Goal: Information Seeking & Learning: Learn about a topic

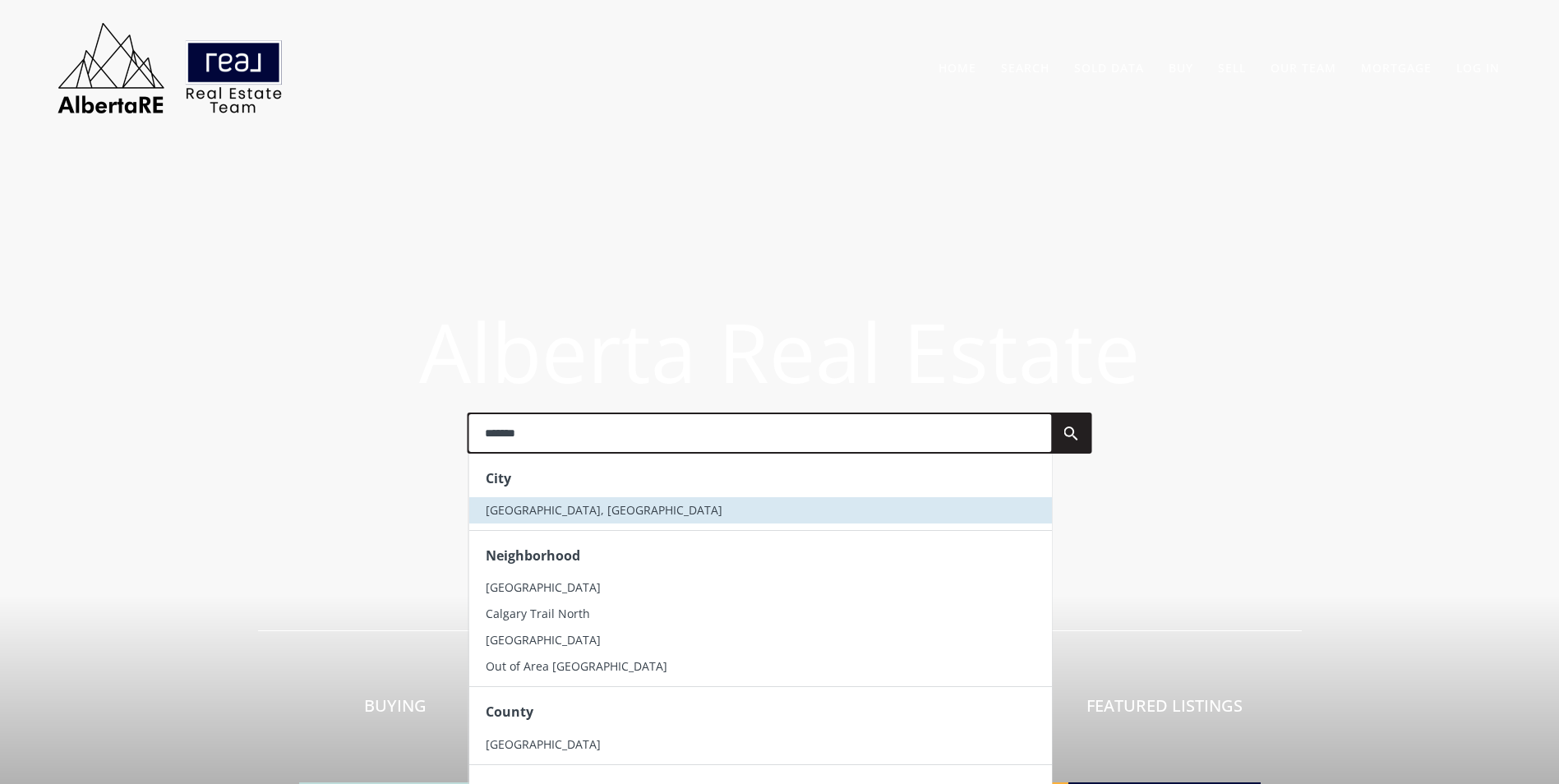
type input "*******"
click at [500, 514] on span "[GEOGRAPHIC_DATA], [GEOGRAPHIC_DATA]" at bounding box center [603, 509] width 236 height 16
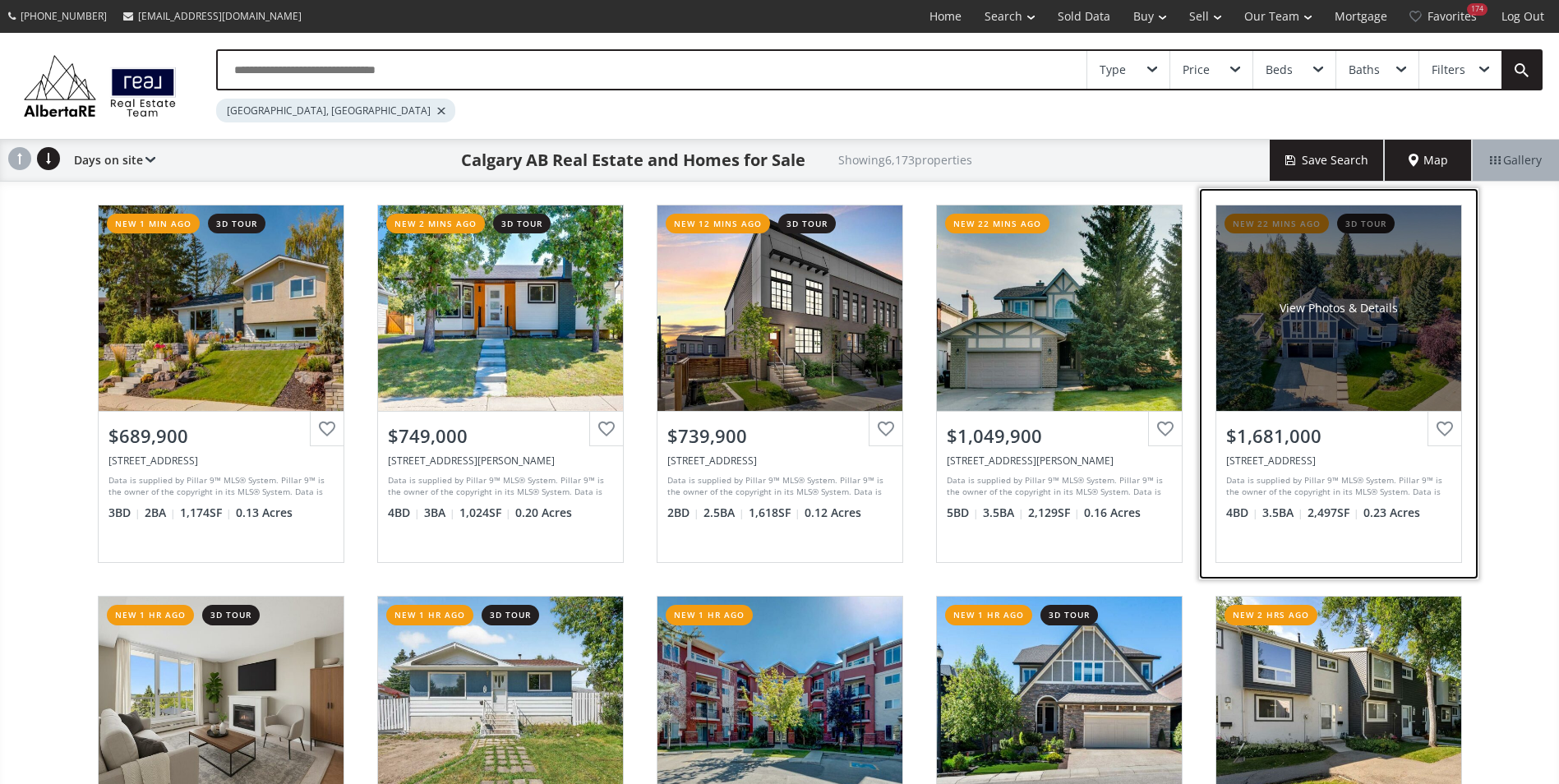
click at [1351, 316] on div "View Photos & Details" at bounding box center [1338, 307] width 245 height 205
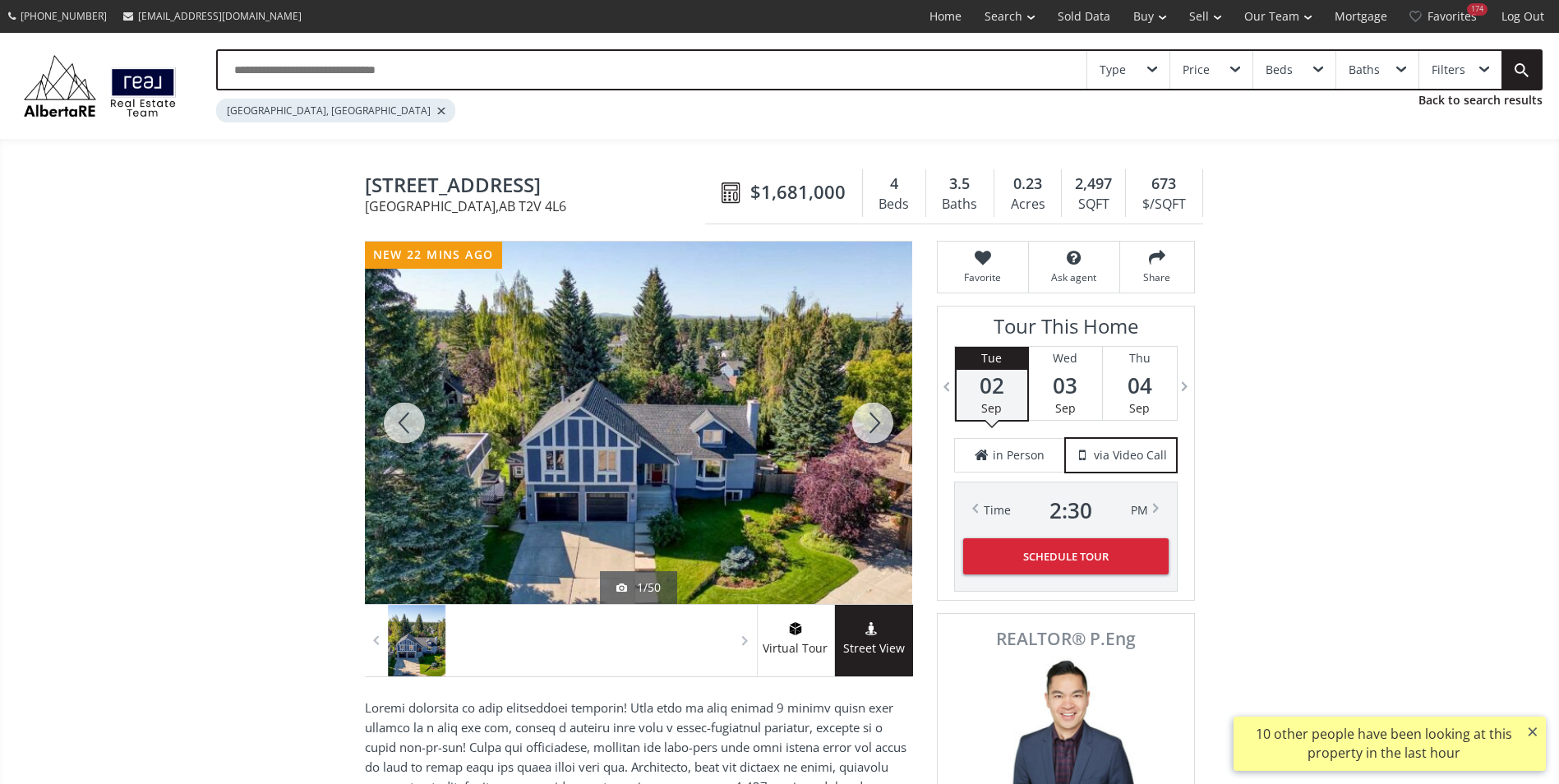
click at [863, 430] on div at bounding box center [872, 423] width 78 height 363
click at [874, 429] on div at bounding box center [872, 423] width 78 height 363
click at [872, 427] on div at bounding box center [872, 423] width 78 height 363
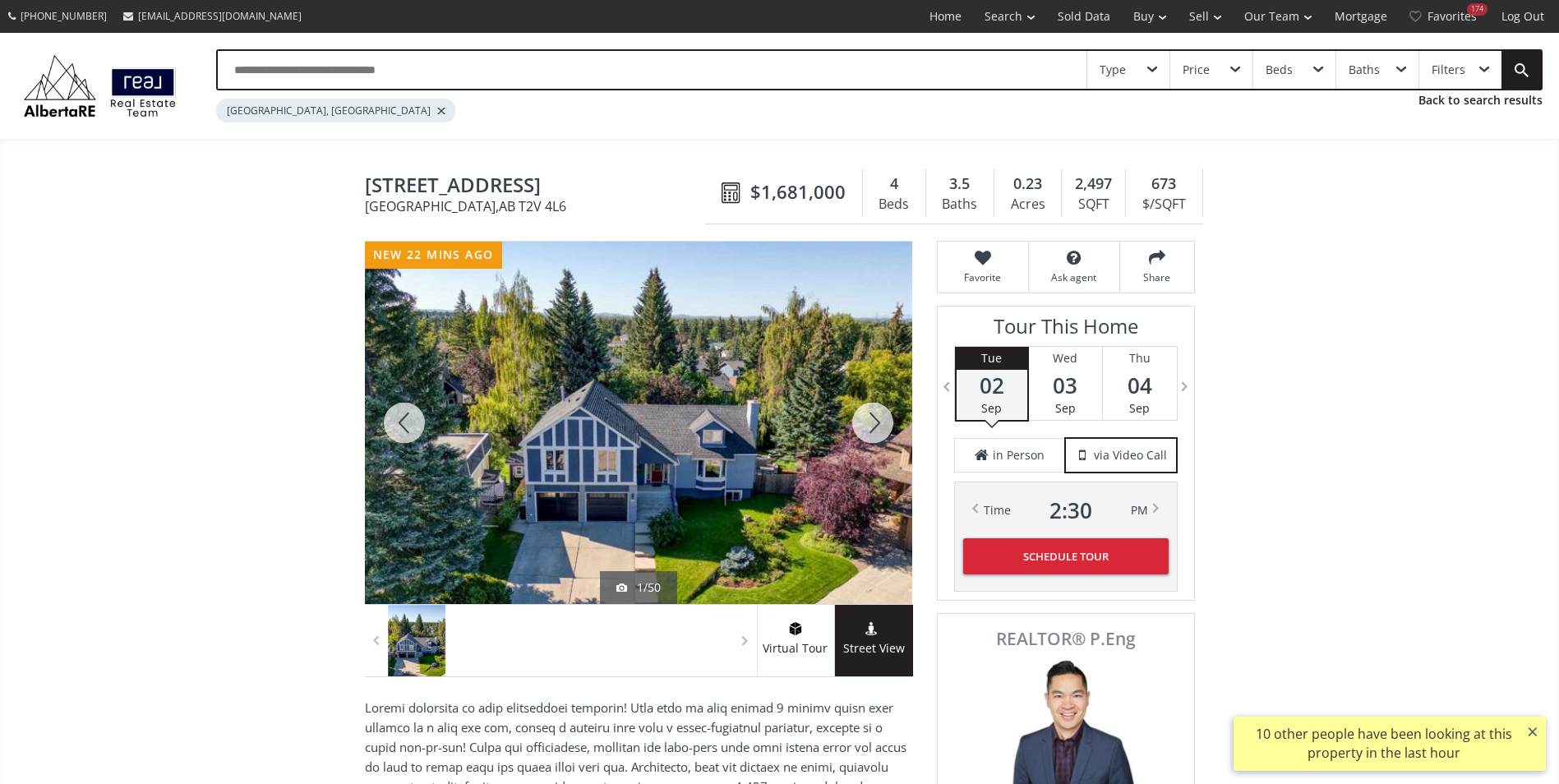
click at [872, 427] on div at bounding box center [872, 423] width 78 height 363
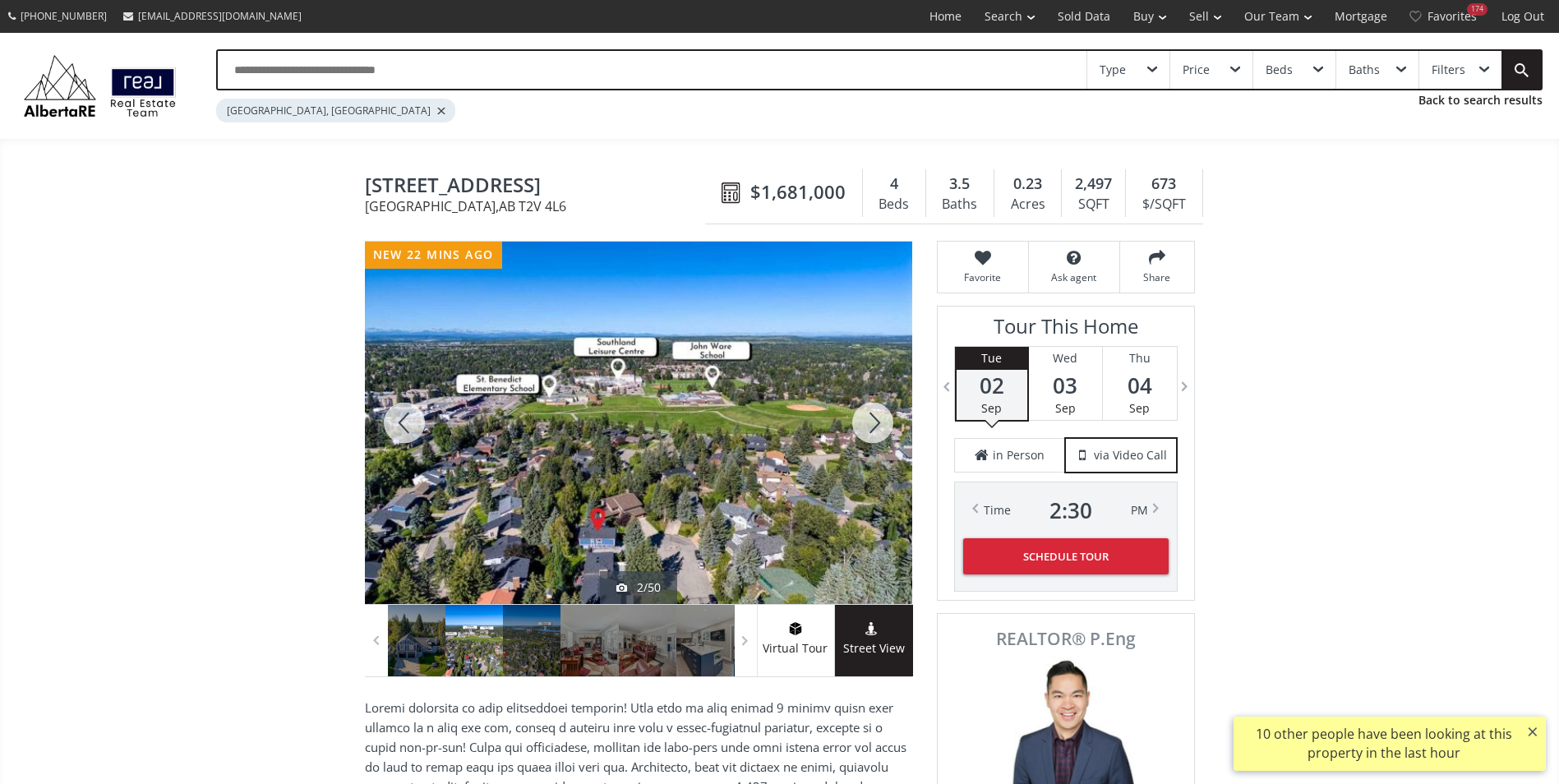
click at [872, 427] on div at bounding box center [872, 423] width 78 height 363
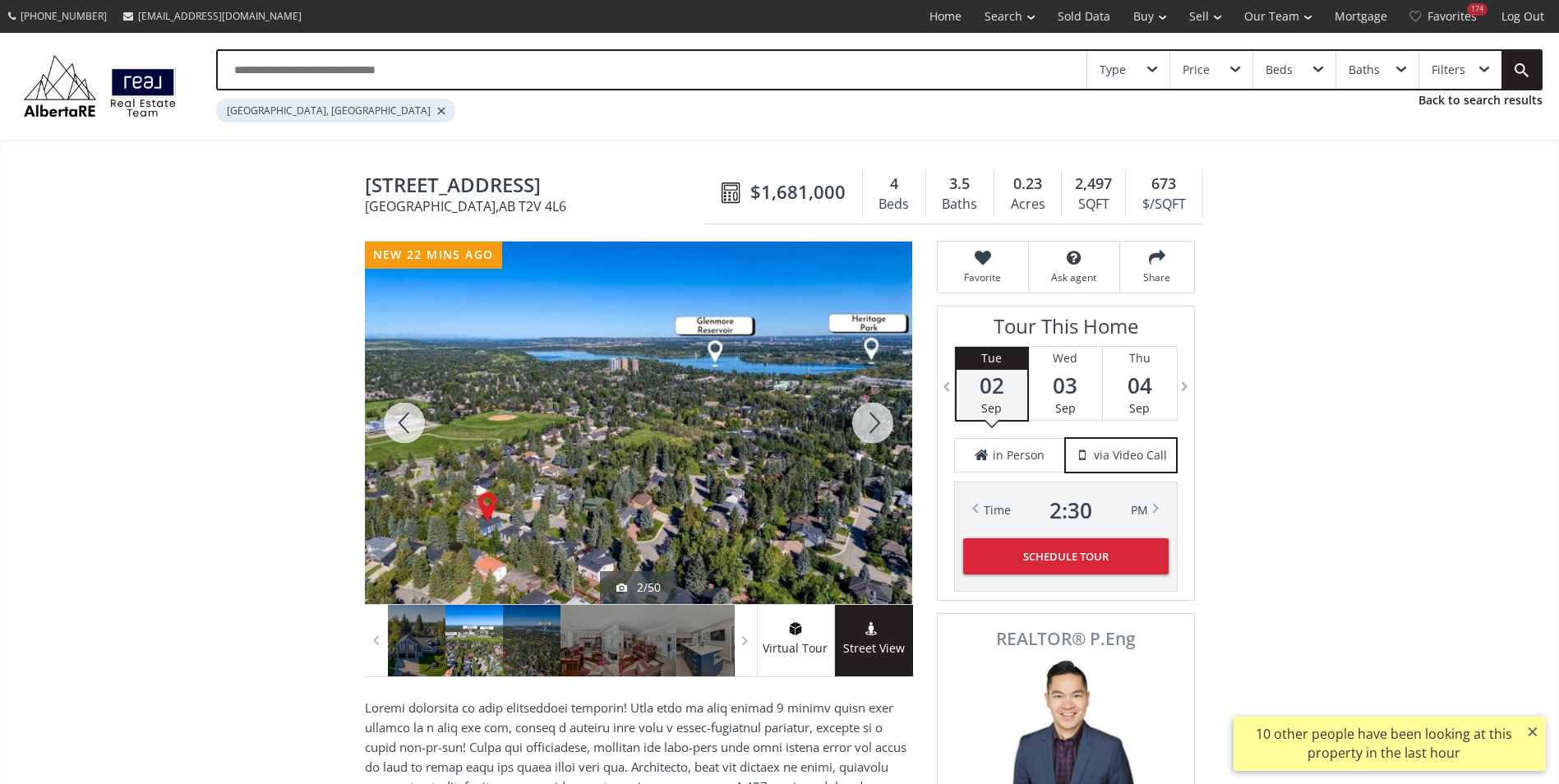
click at [872, 427] on div at bounding box center [872, 423] width 78 height 363
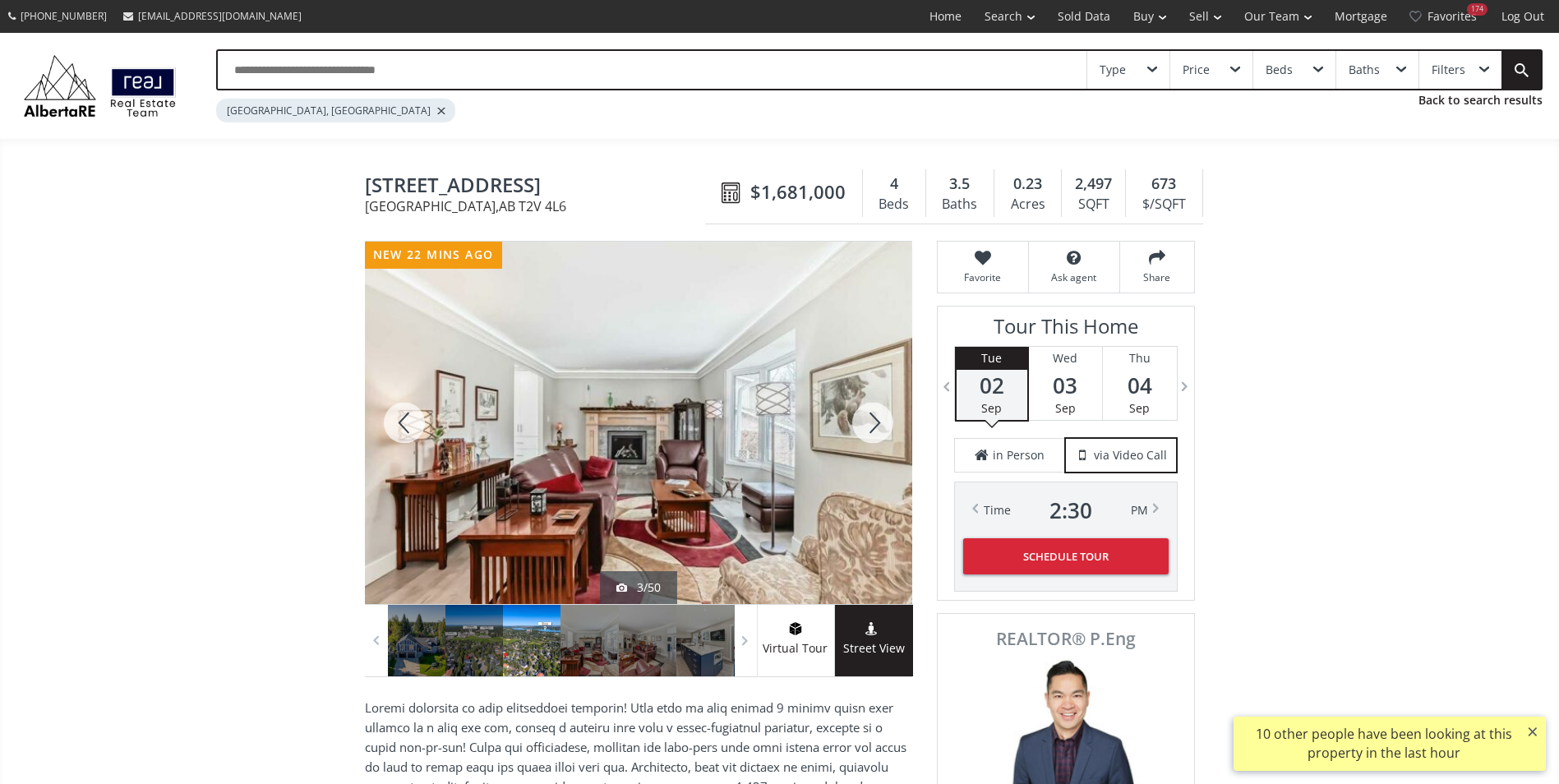
click at [872, 427] on div at bounding box center [872, 423] width 78 height 363
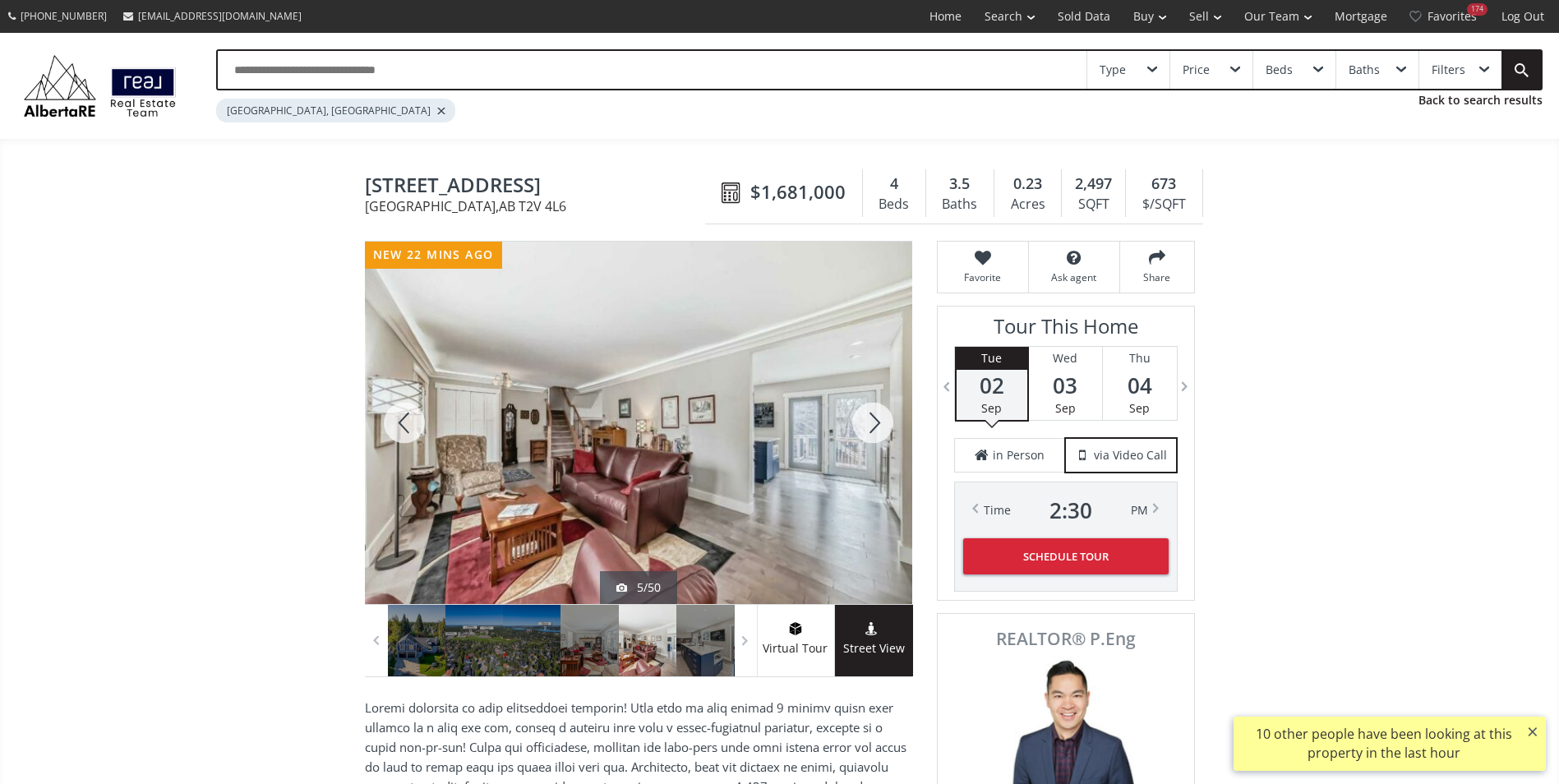
click at [872, 427] on div at bounding box center [872, 423] width 78 height 363
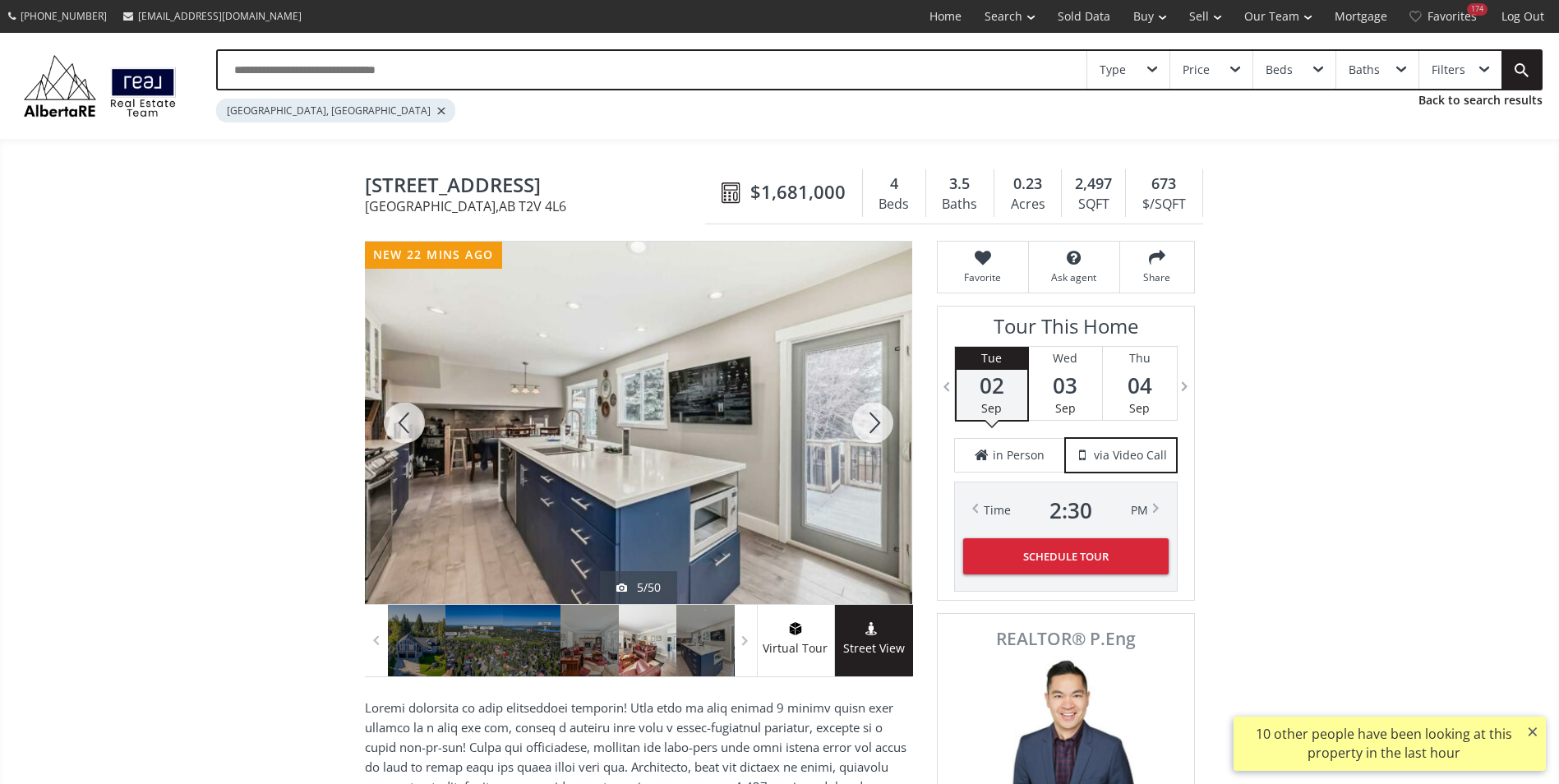
click at [872, 427] on div at bounding box center [872, 423] width 78 height 363
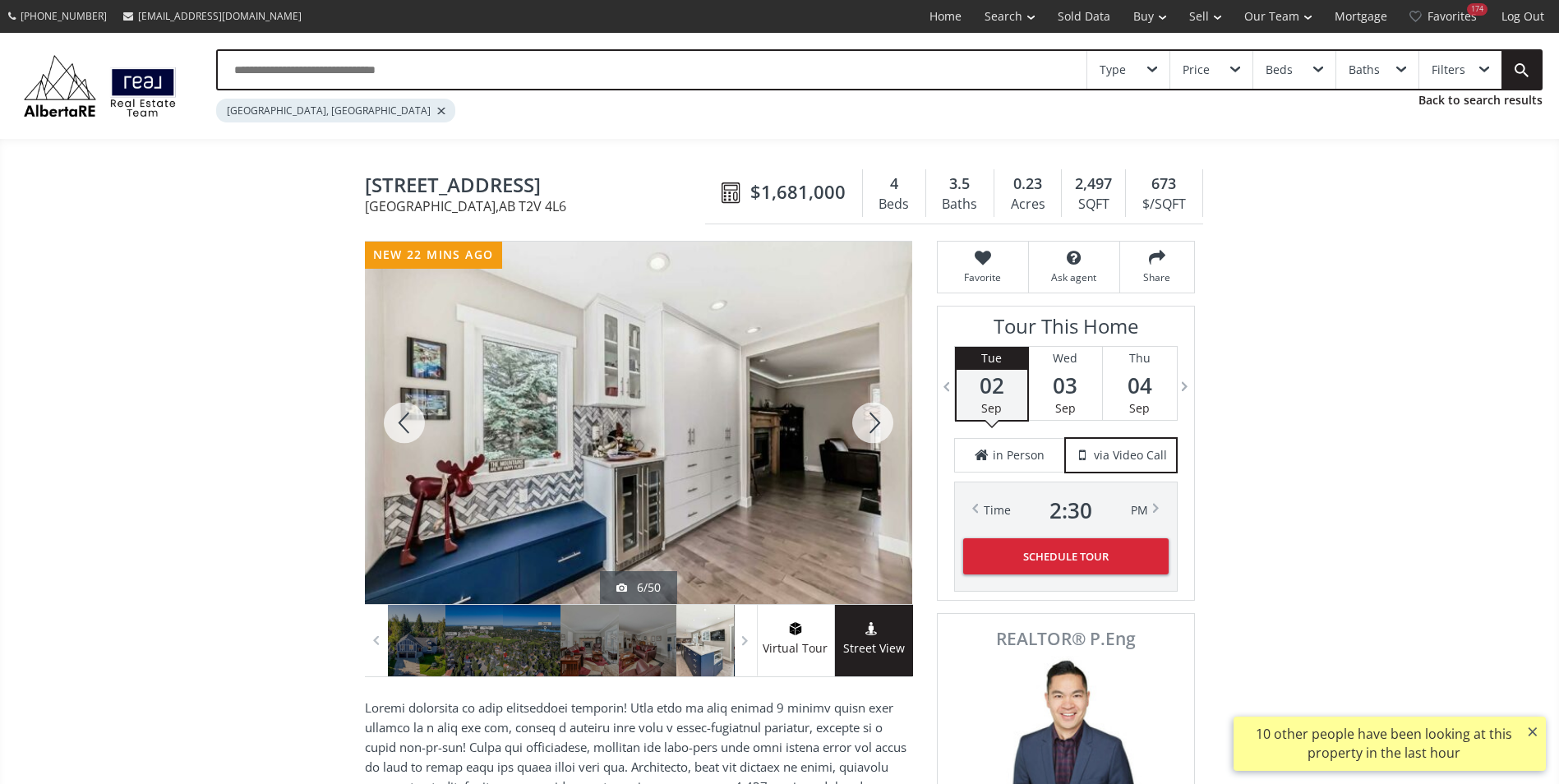
click at [872, 427] on div at bounding box center [872, 423] width 78 height 363
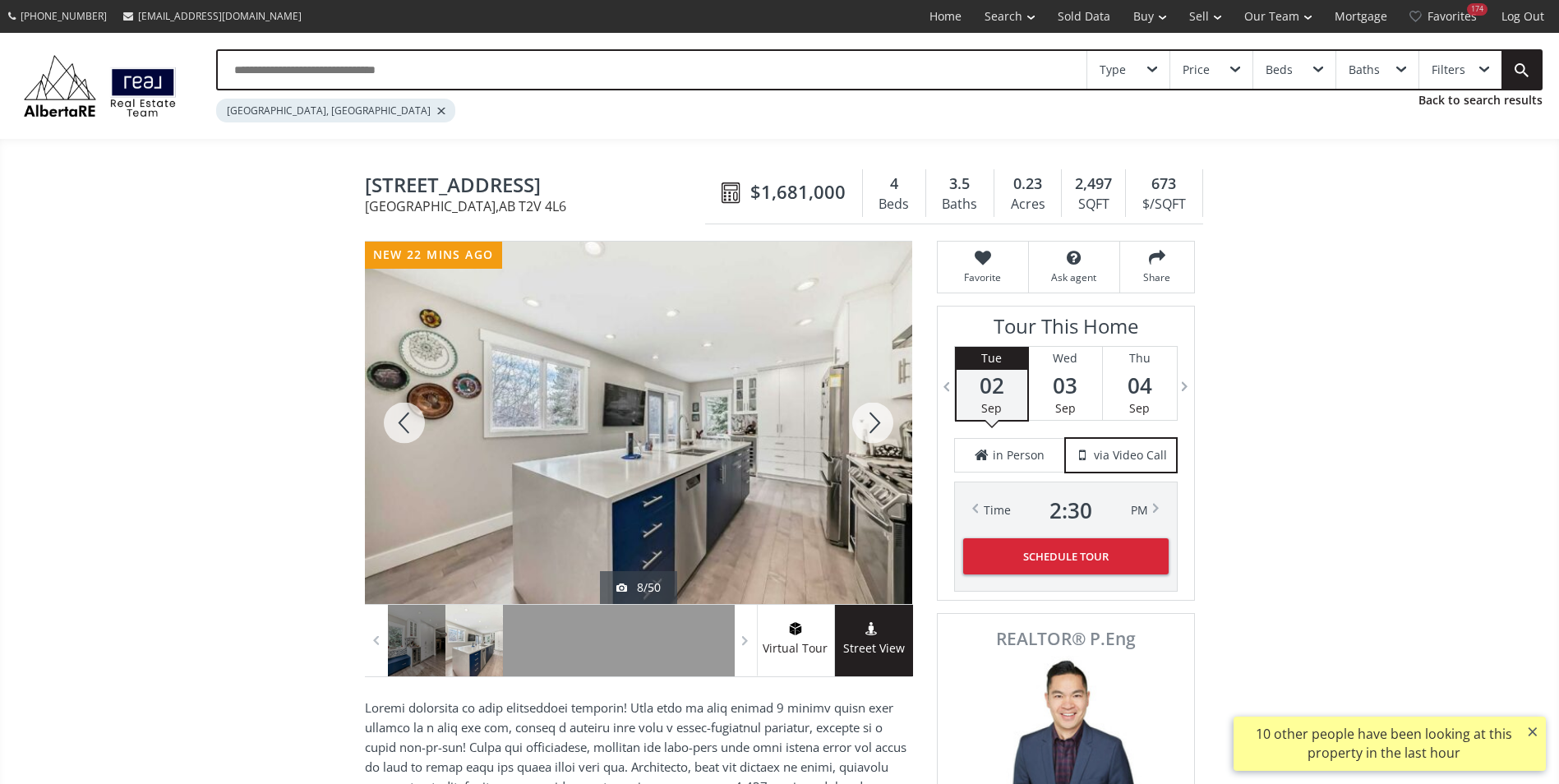
click at [872, 427] on div at bounding box center [872, 423] width 78 height 363
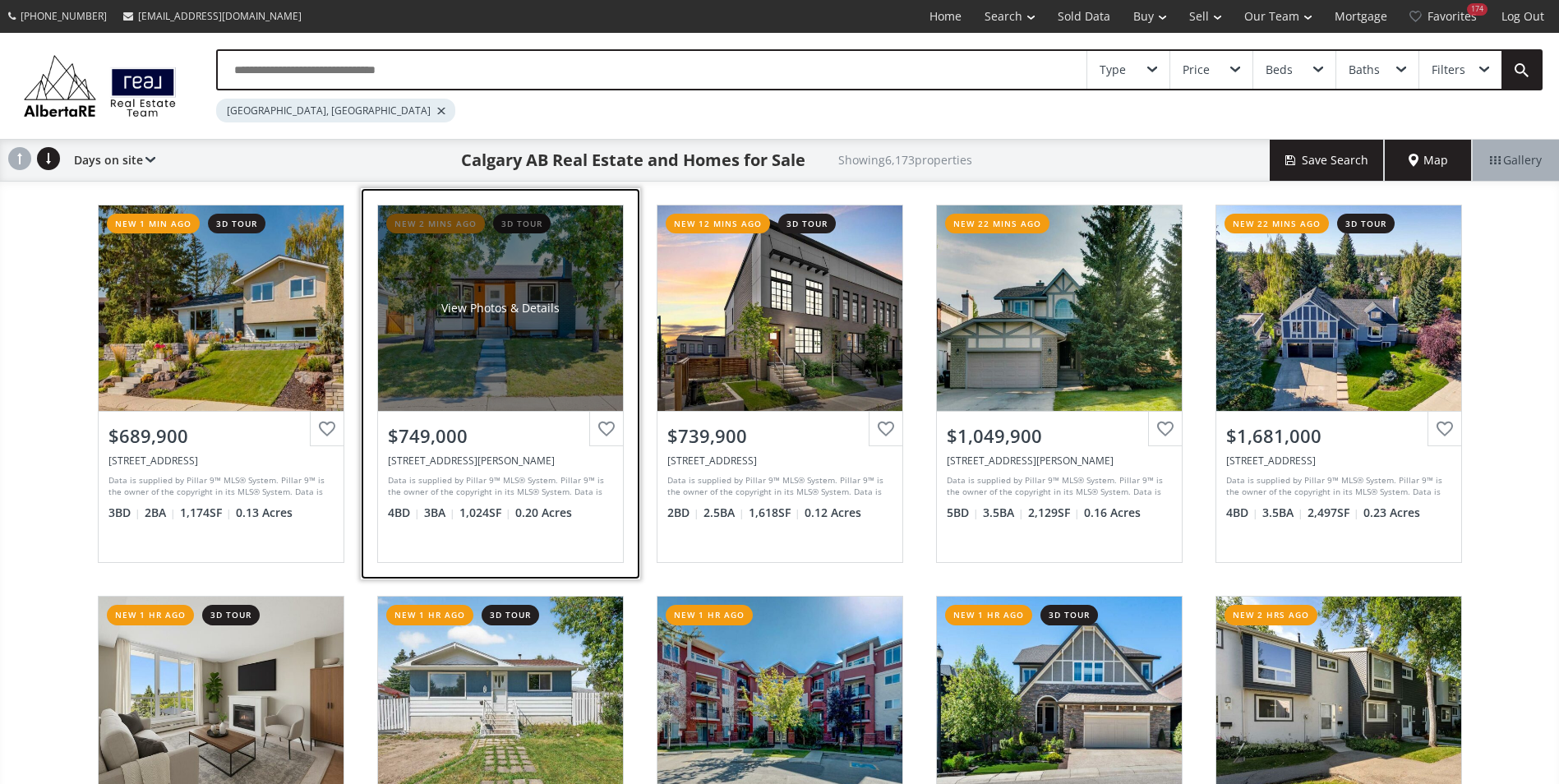
click at [532, 294] on div "View Photos & Details" at bounding box center [500, 307] width 245 height 205
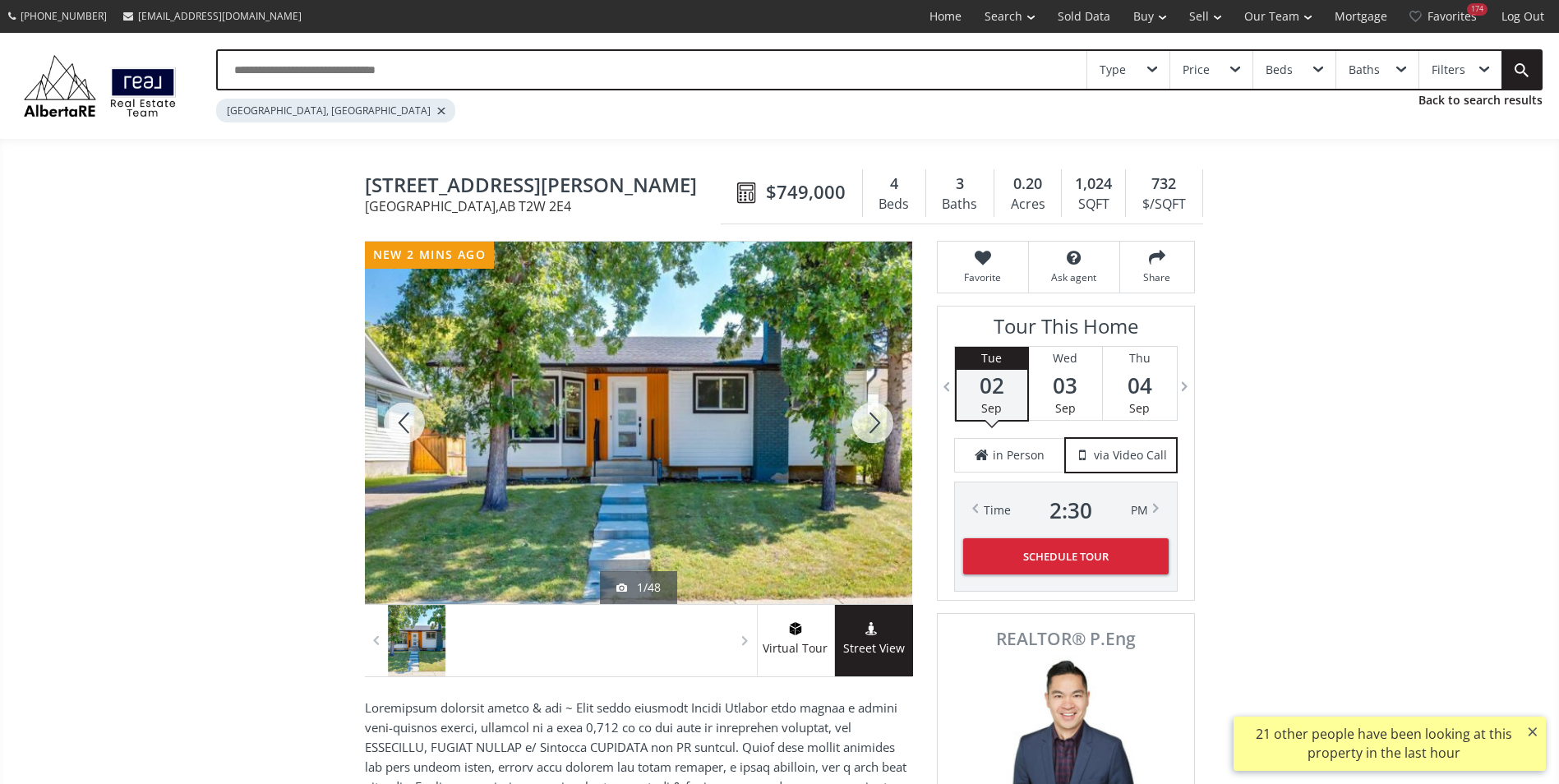
click at [886, 418] on div at bounding box center [872, 423] width 78 height 363
click at [879, 415] on div at bounding box center [872, 423] width 78 height 363
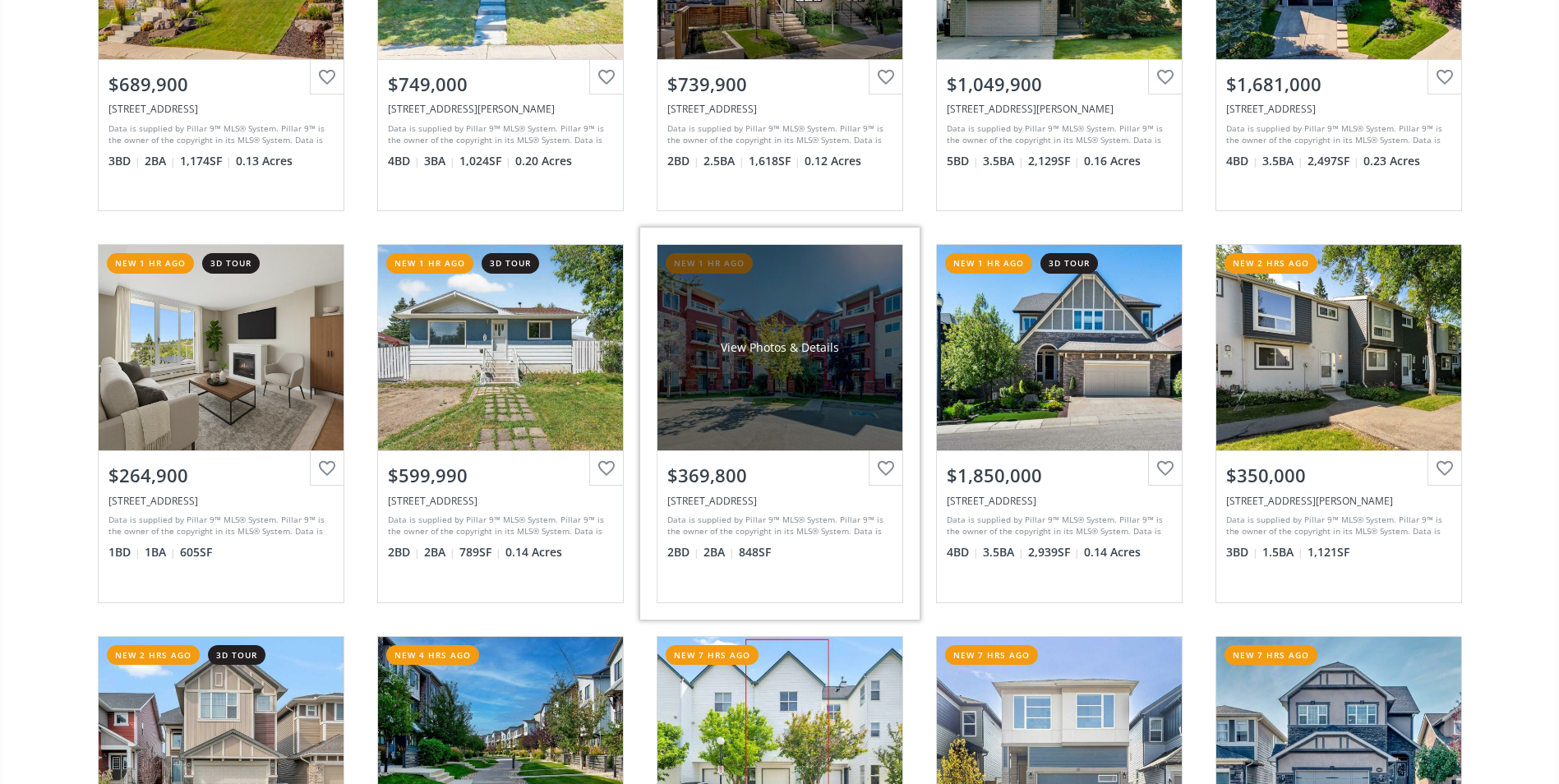
scroll to position [329, 0]
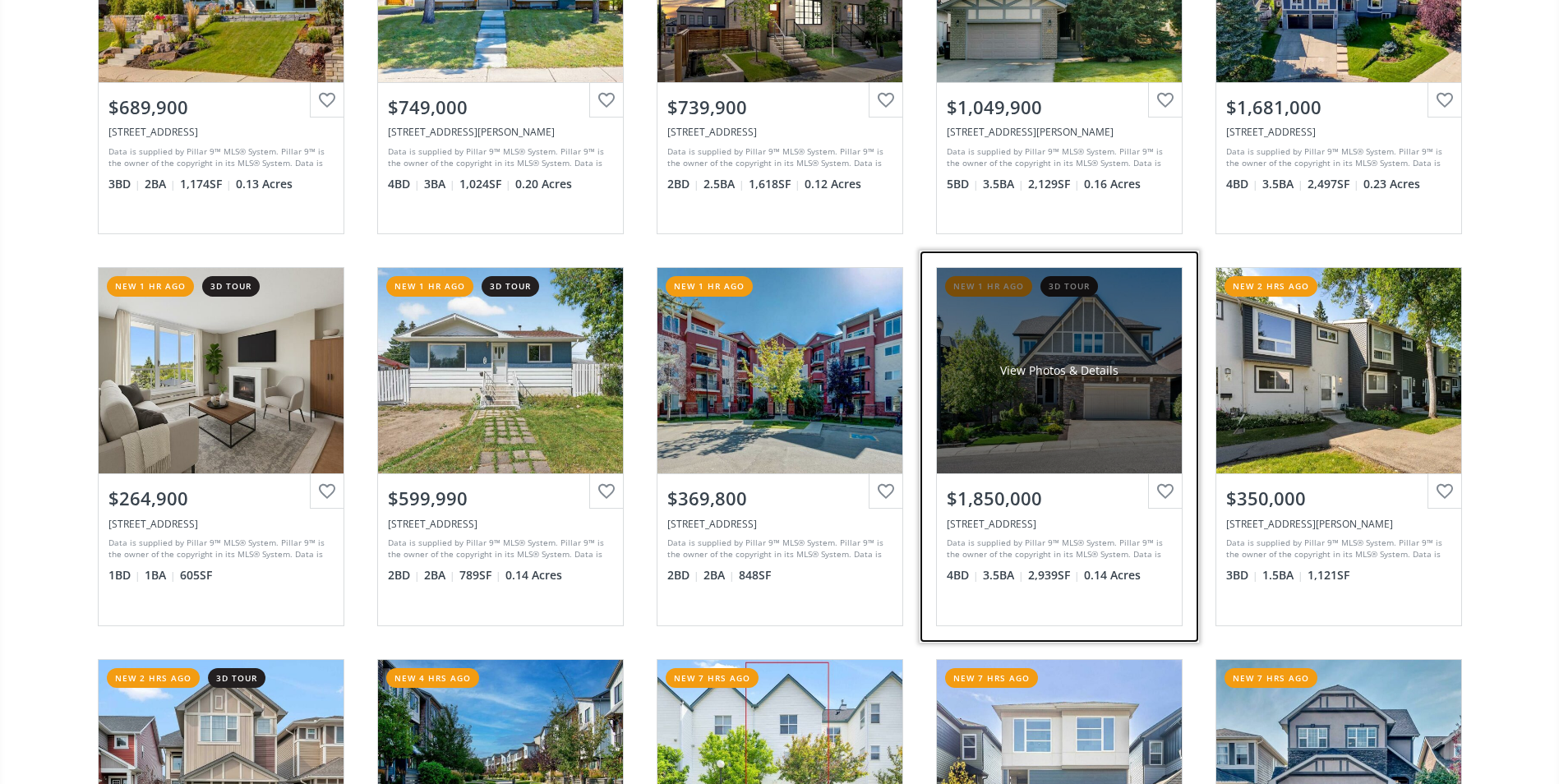
click at [1037, 333] on div "View Photos & Details" at bounding box center [1058, 370] width 245 height 205
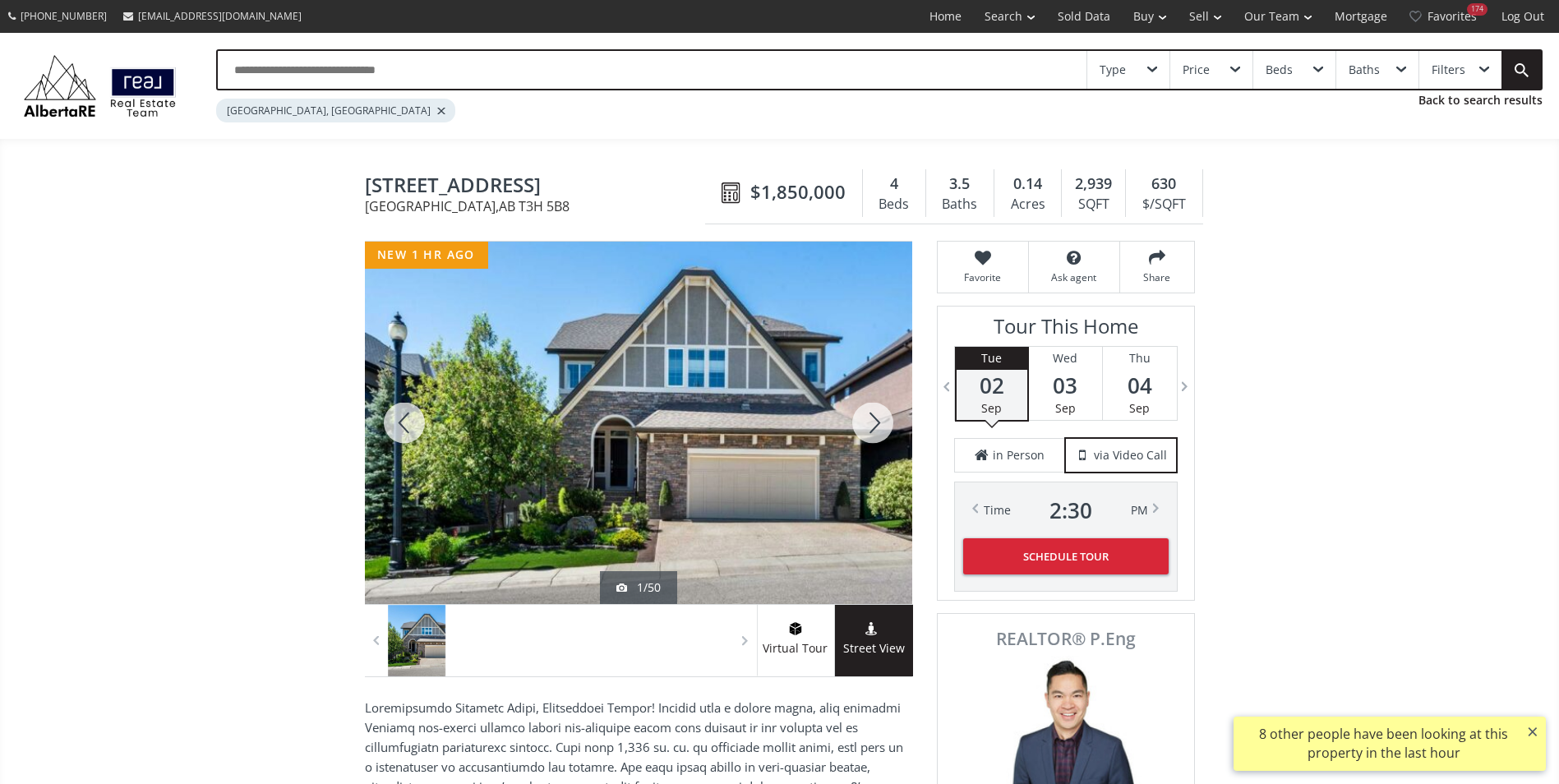
click at [873, 416] on div at bounding box center [872, 423] width 78 height 363
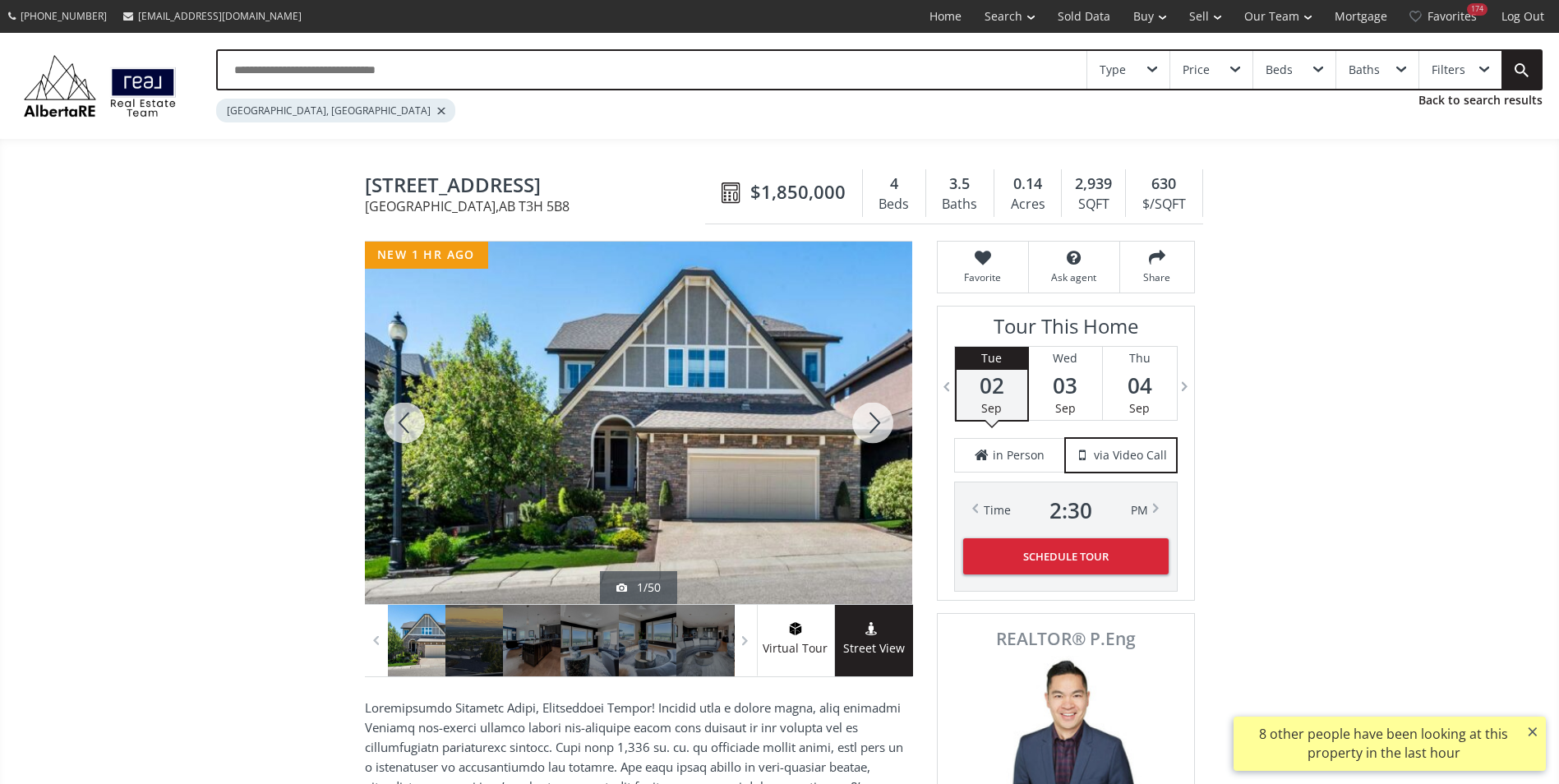
click at [873, 416] on div at bounding box center [872, 423] width 78 height 363
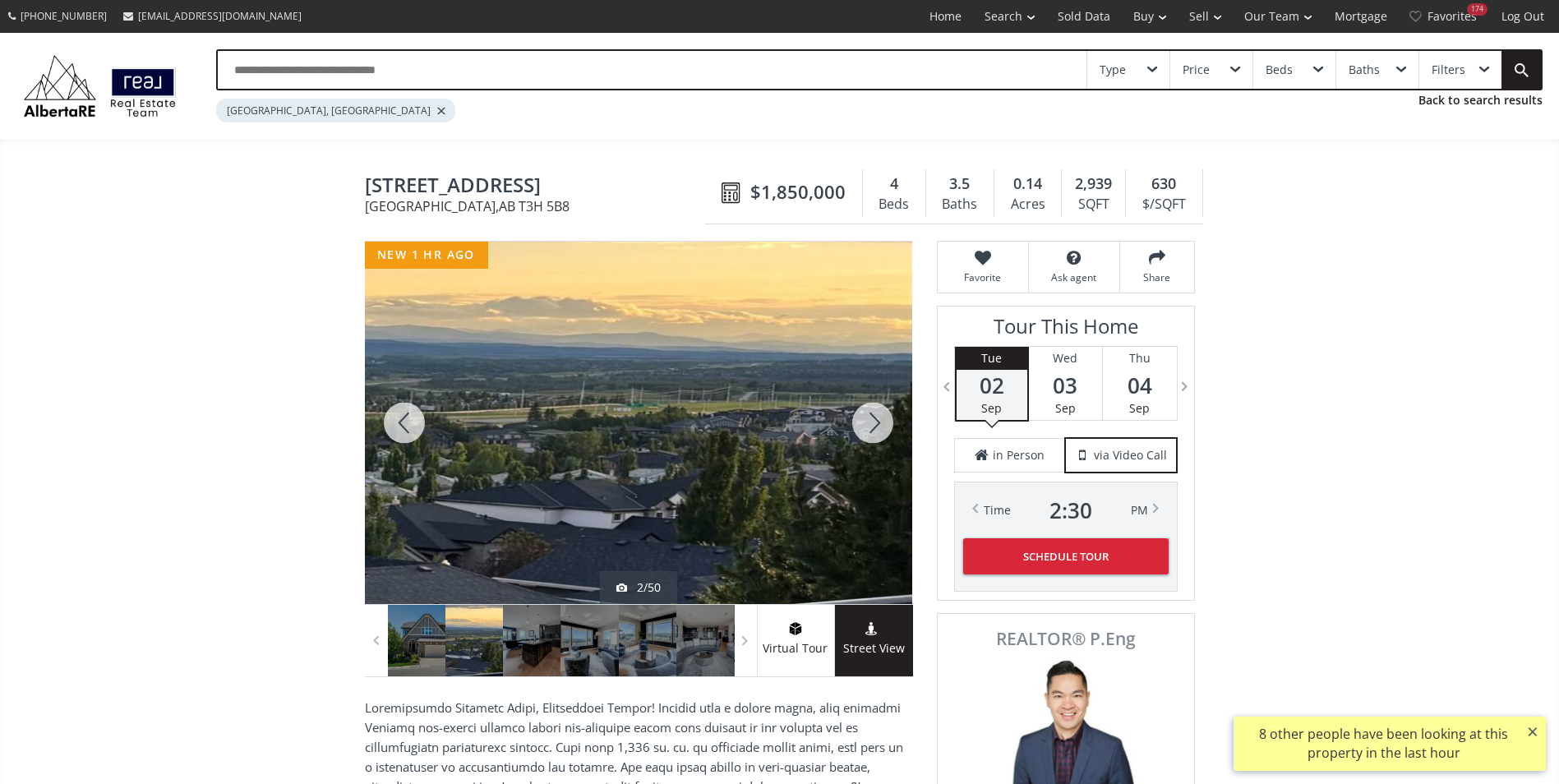
click at [873, 416] on div at bounding box center [872, 423] width 78 height 363
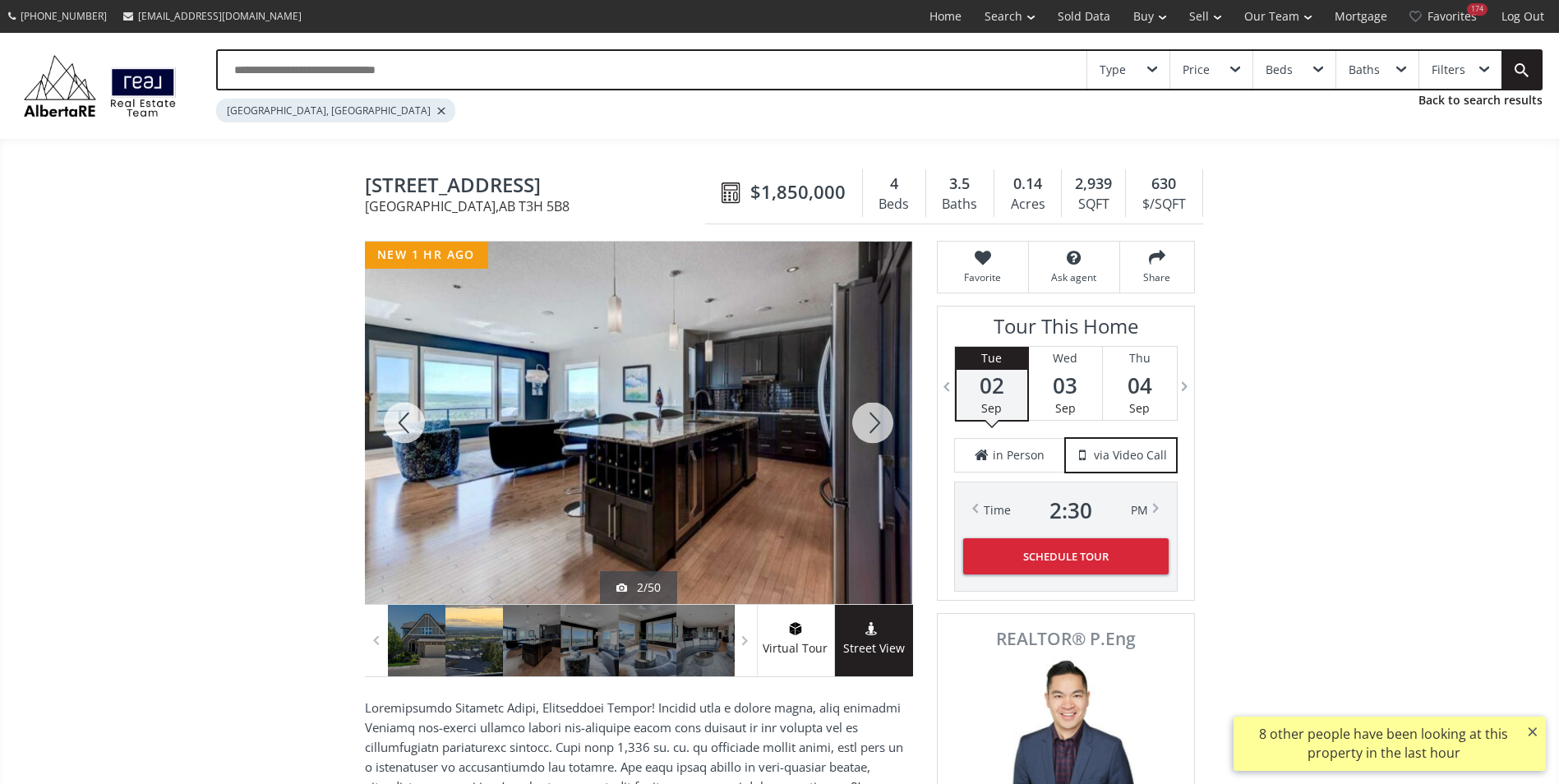
click at [873, 416] on div at bounding box center [872, 423] width 78 height 363
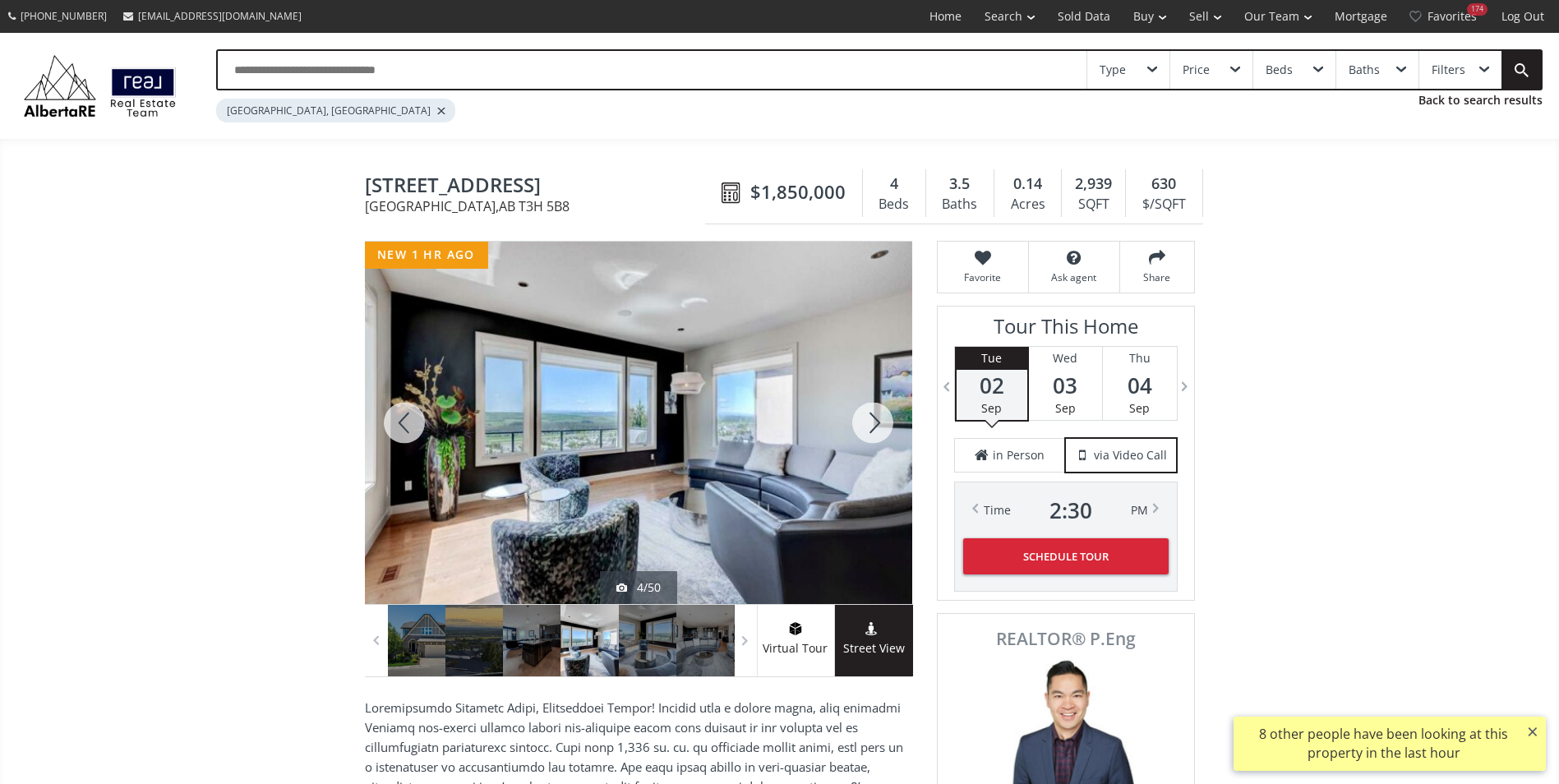
click at [873, 416] on div at bounding box center [872, 423] width 78 height 363
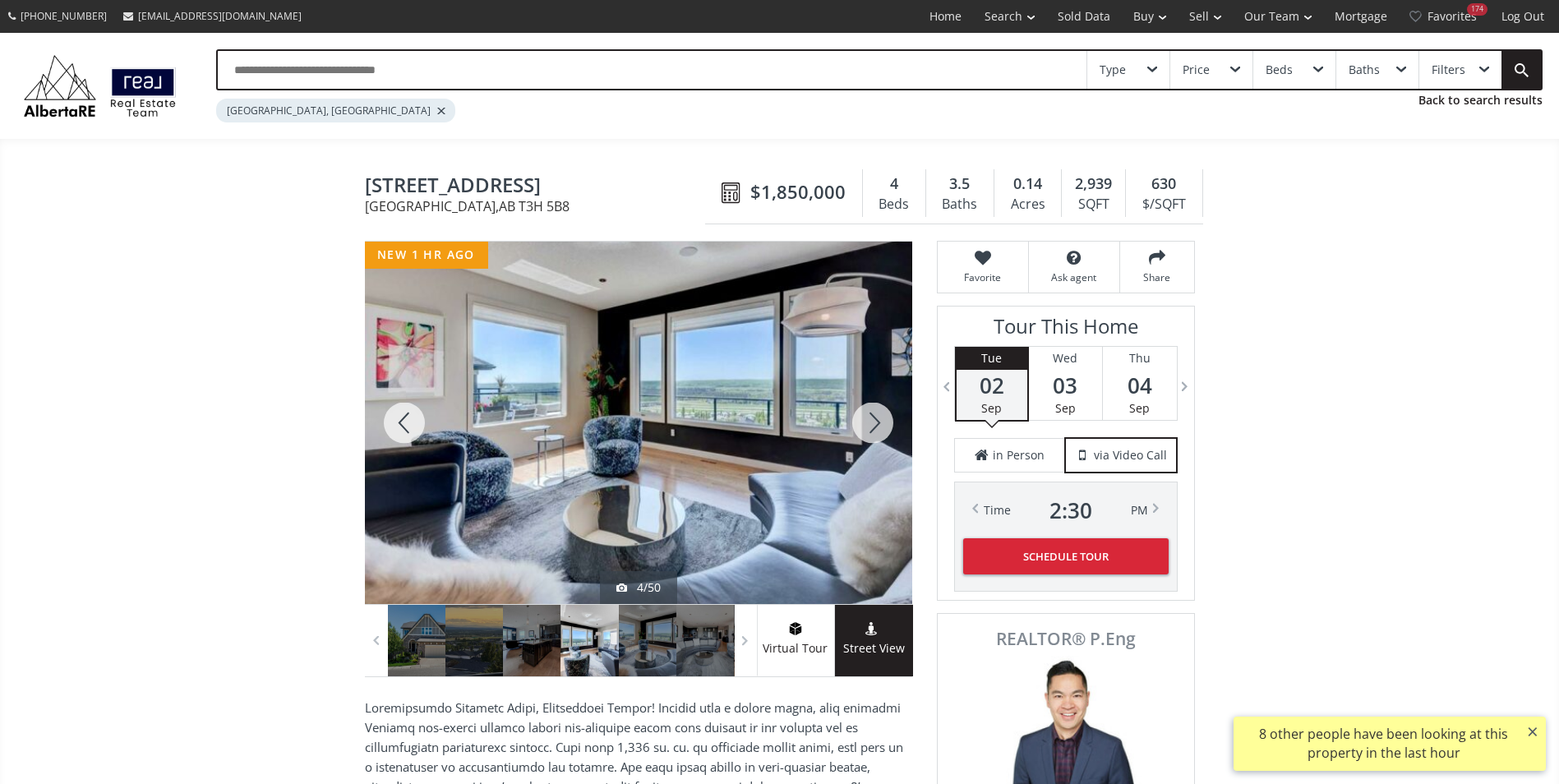
click at [873, 416] on div at bounding box center [872, 423] width 78 height 363
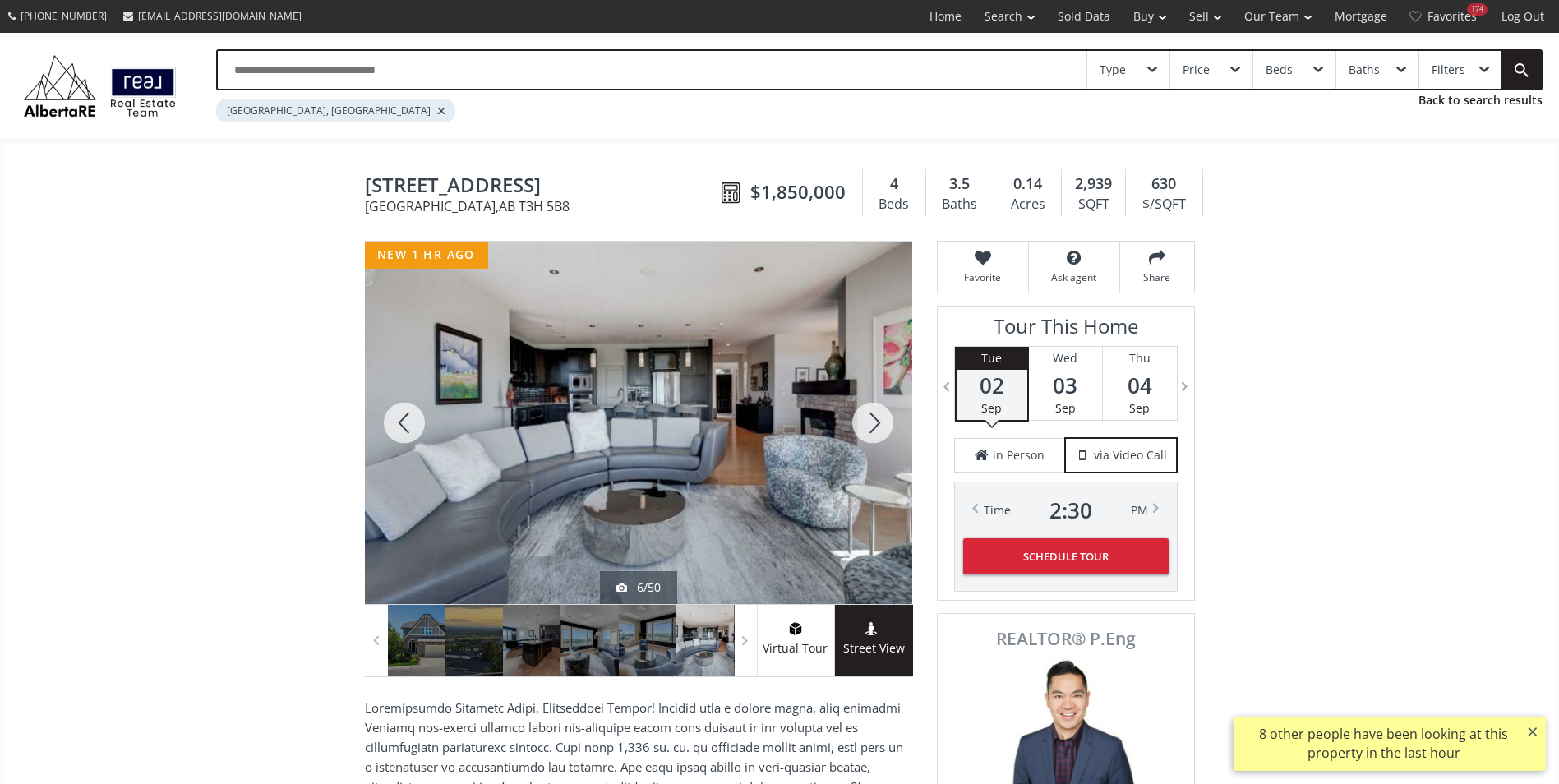
click at [873, 416] on div at bounding box center [872, 423] width 78 height 363
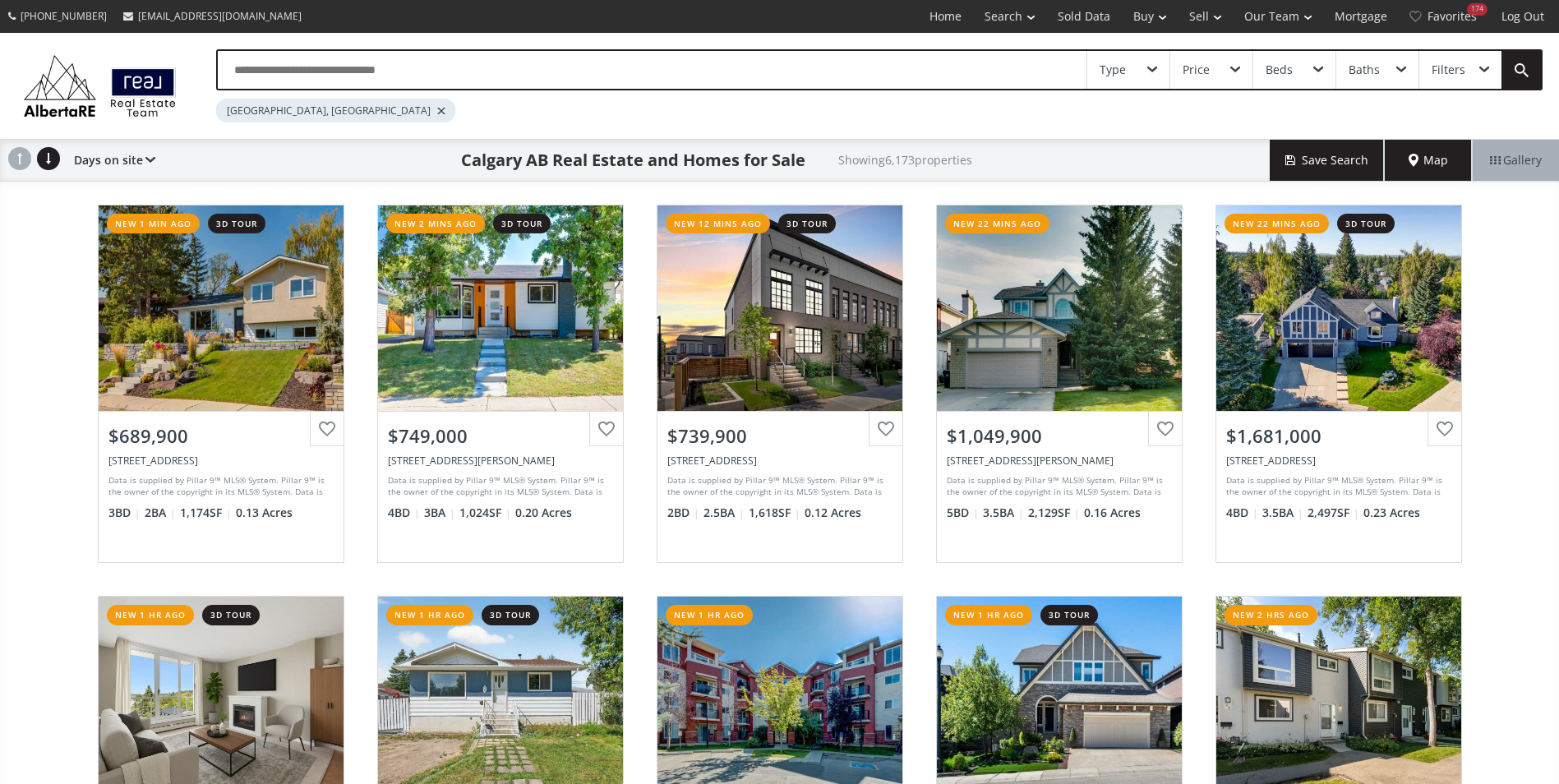
click at [386, 75] on input "text" at bounding box center [651, 70] width 868 height 38
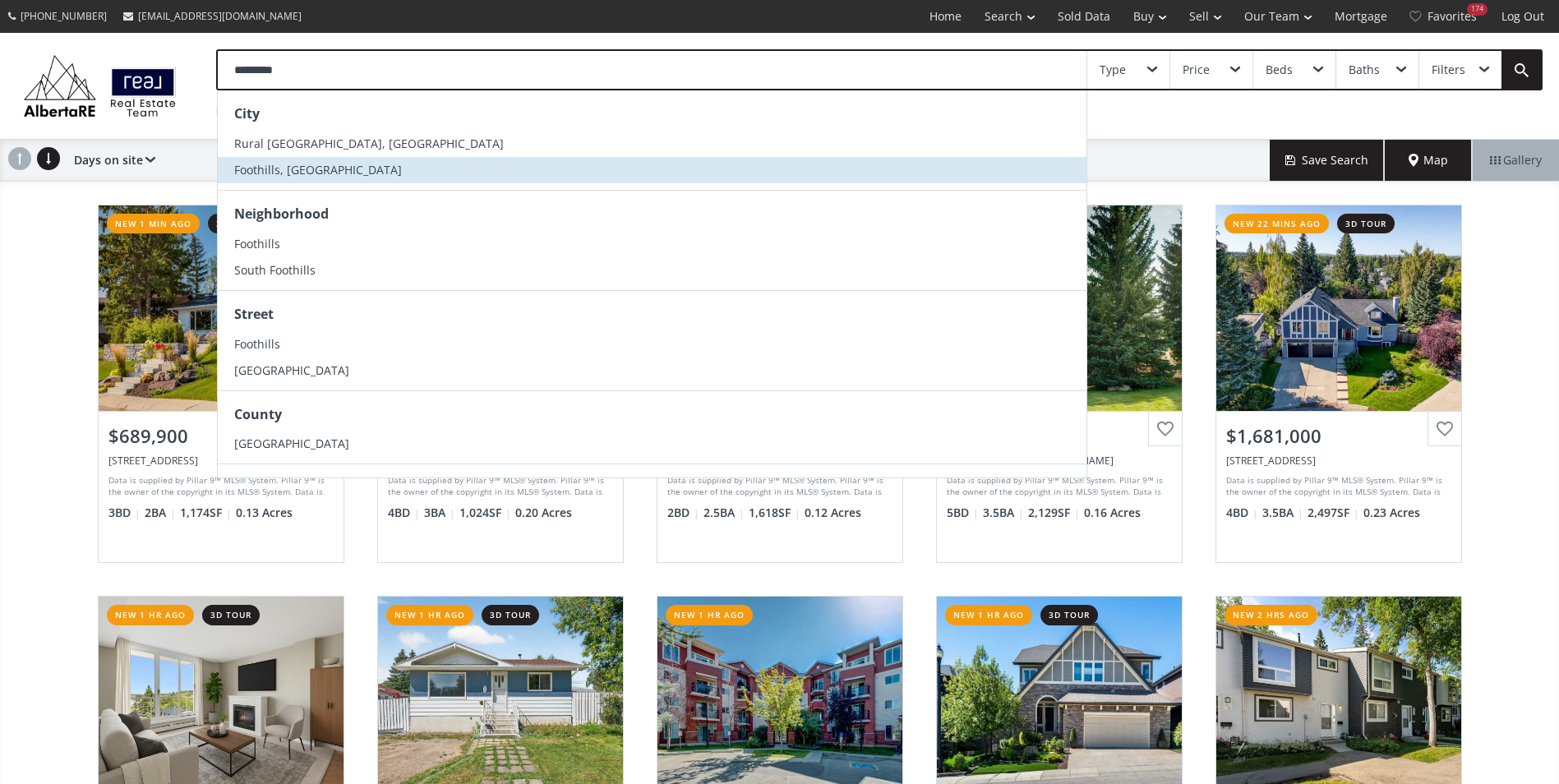
type input "*********"
click at [351, 179] on li "Foothills, [GEOGRAPHIC_DATA]" at bounding box center [651, 170] width 868 height 26
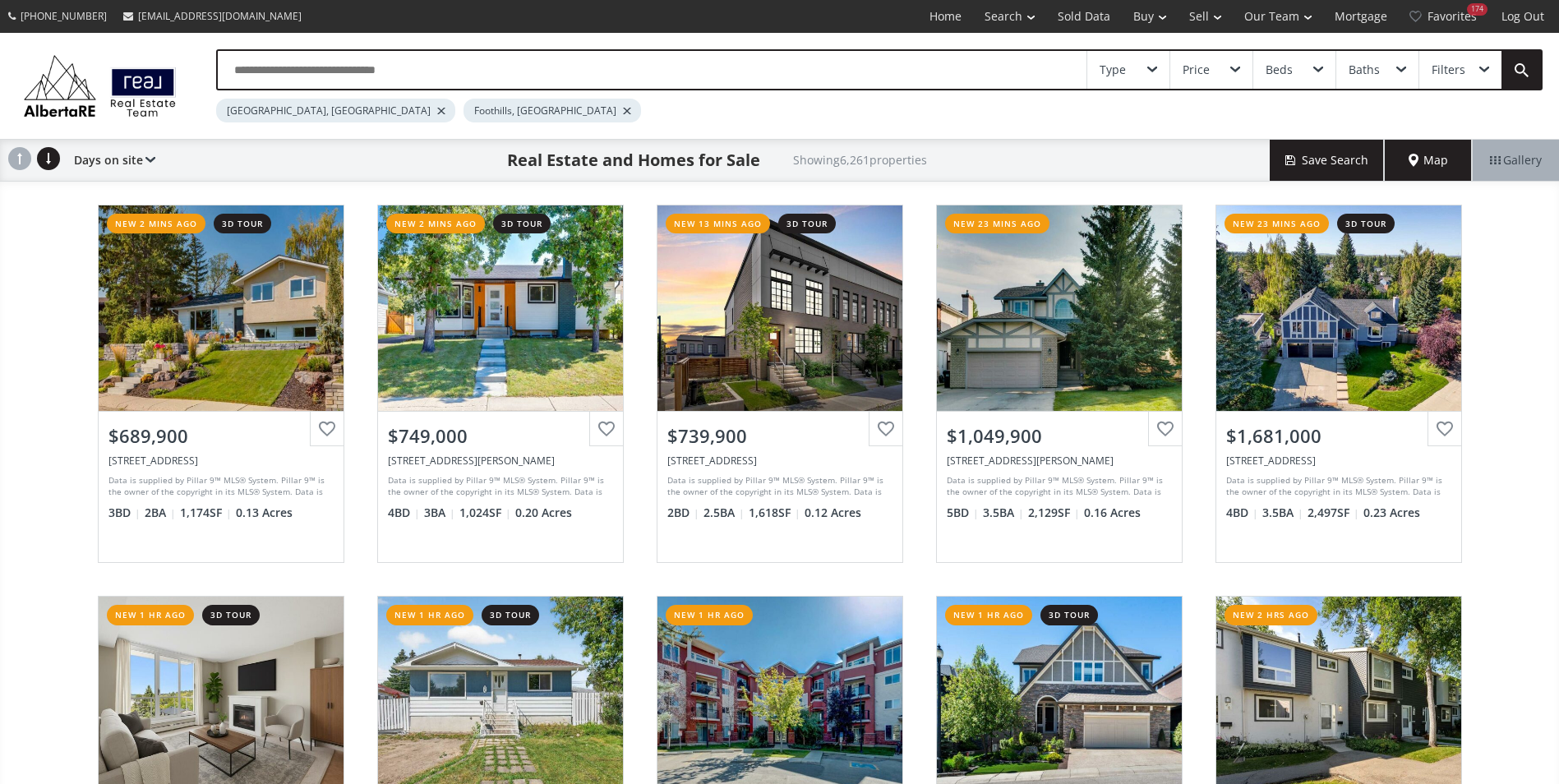
click at [437, 111] on div at bounding box center [441, 111] width 9 height 7
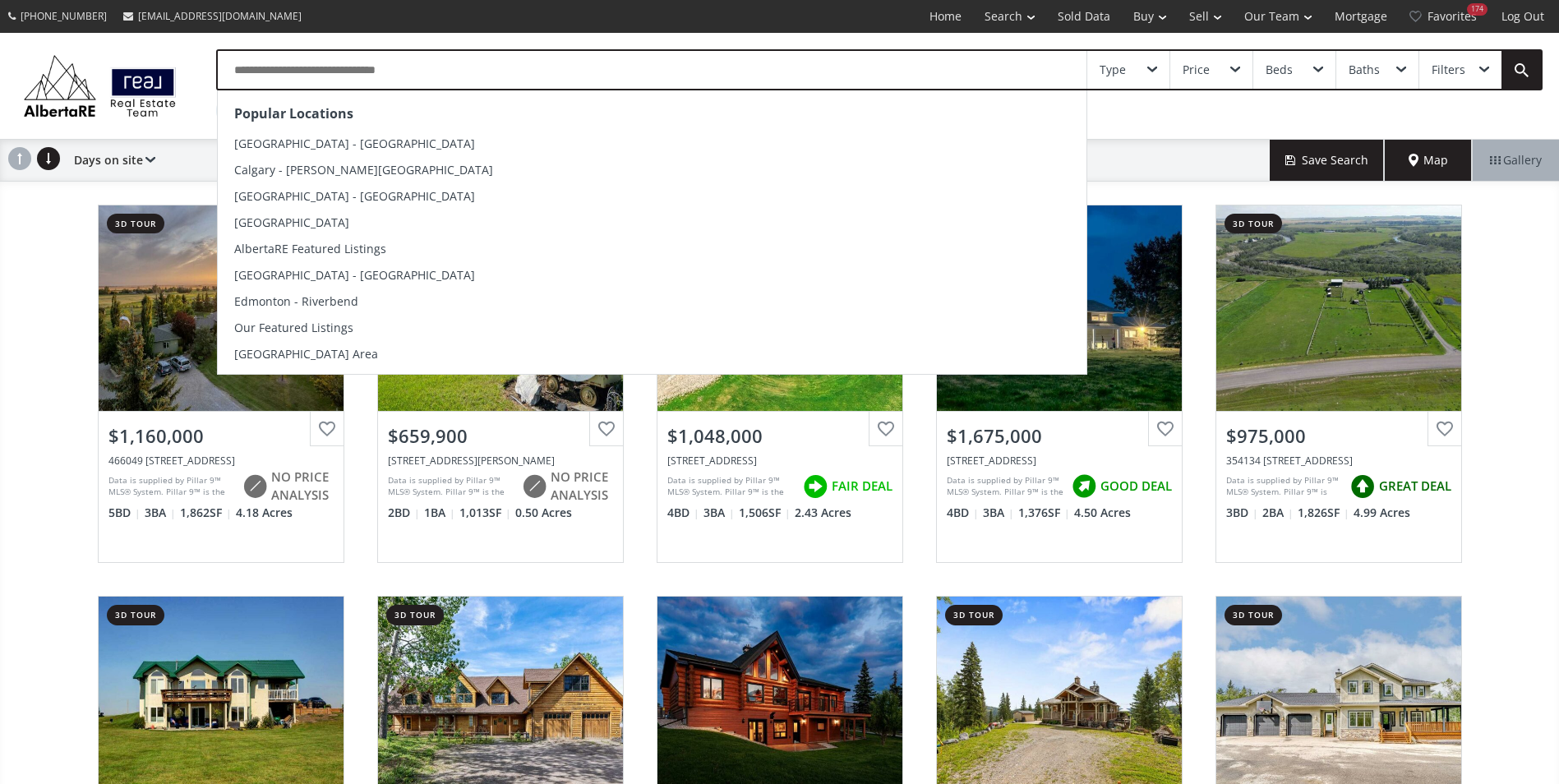
click at [297, 71] on input "text" at bounding box center [651, 70] width 868 height 38
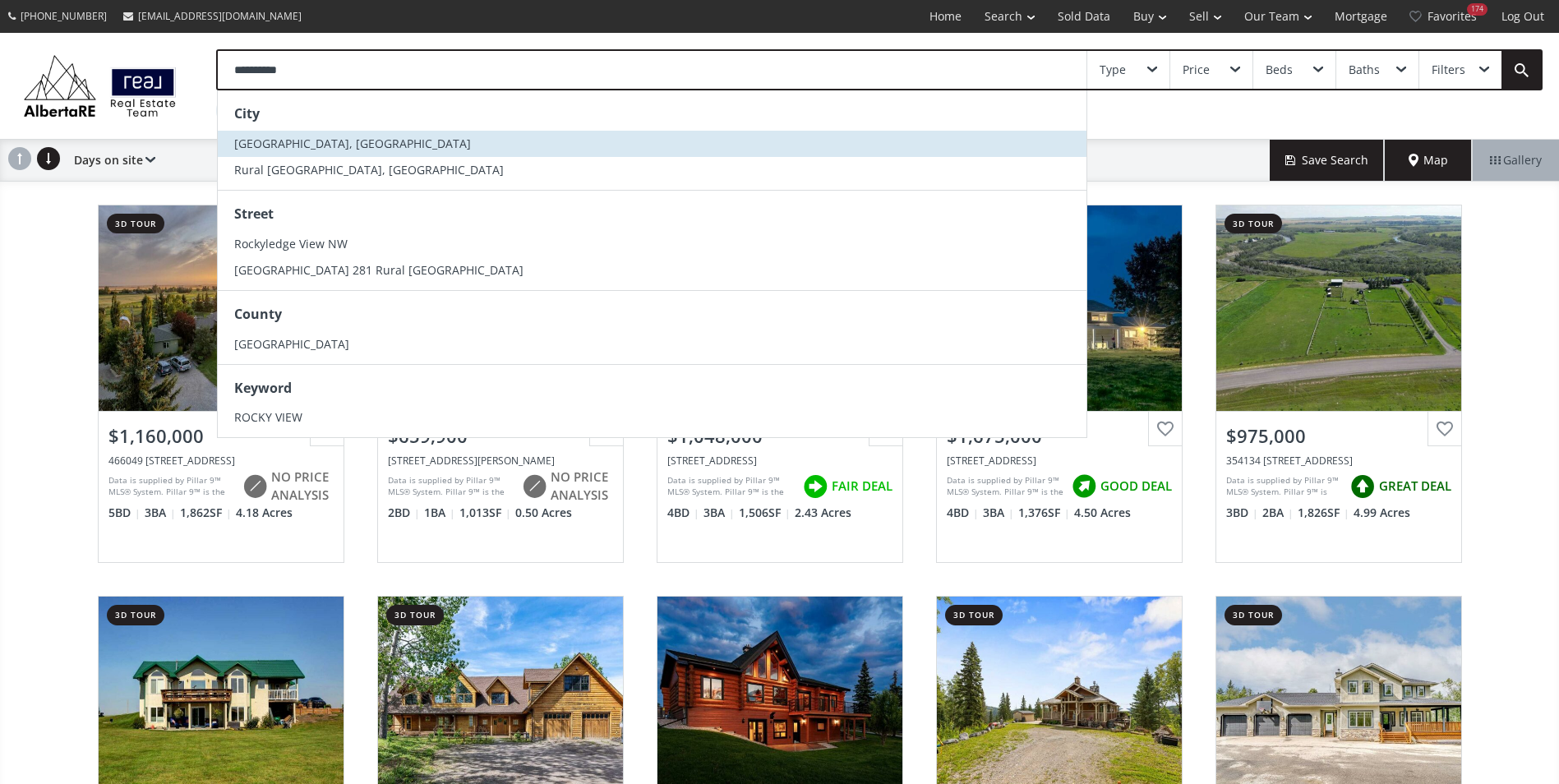
type input "**********"
click at [320, 147] on span "[GEOGRAPHIC_DATA], [GEOGRAPHIC_DATA]" at bounding box center [352, 144] width 236 height 16
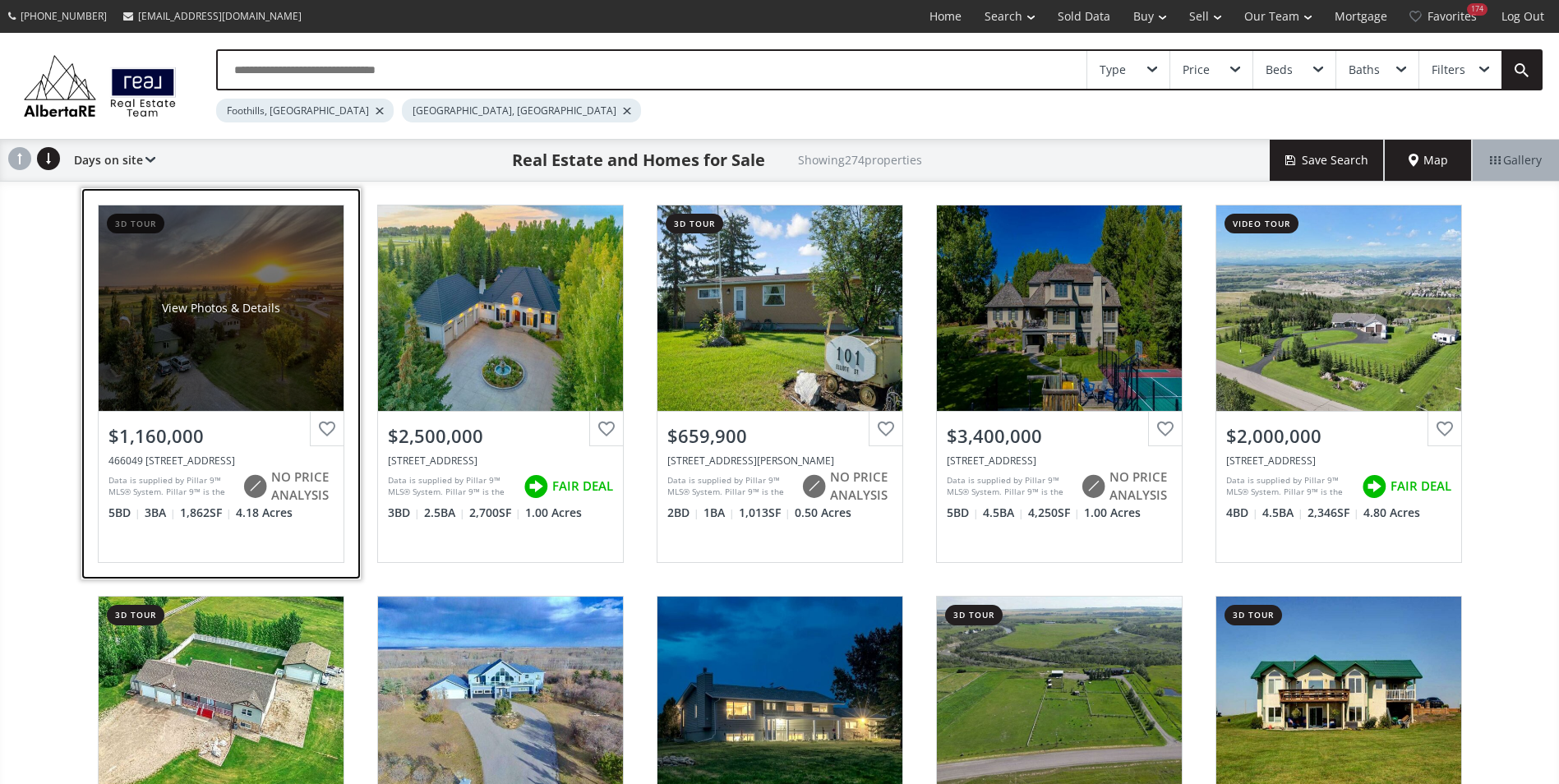
click at [234, 283] on div "View Photos & Details" at bounding box center [220, 307] width 245 height 205
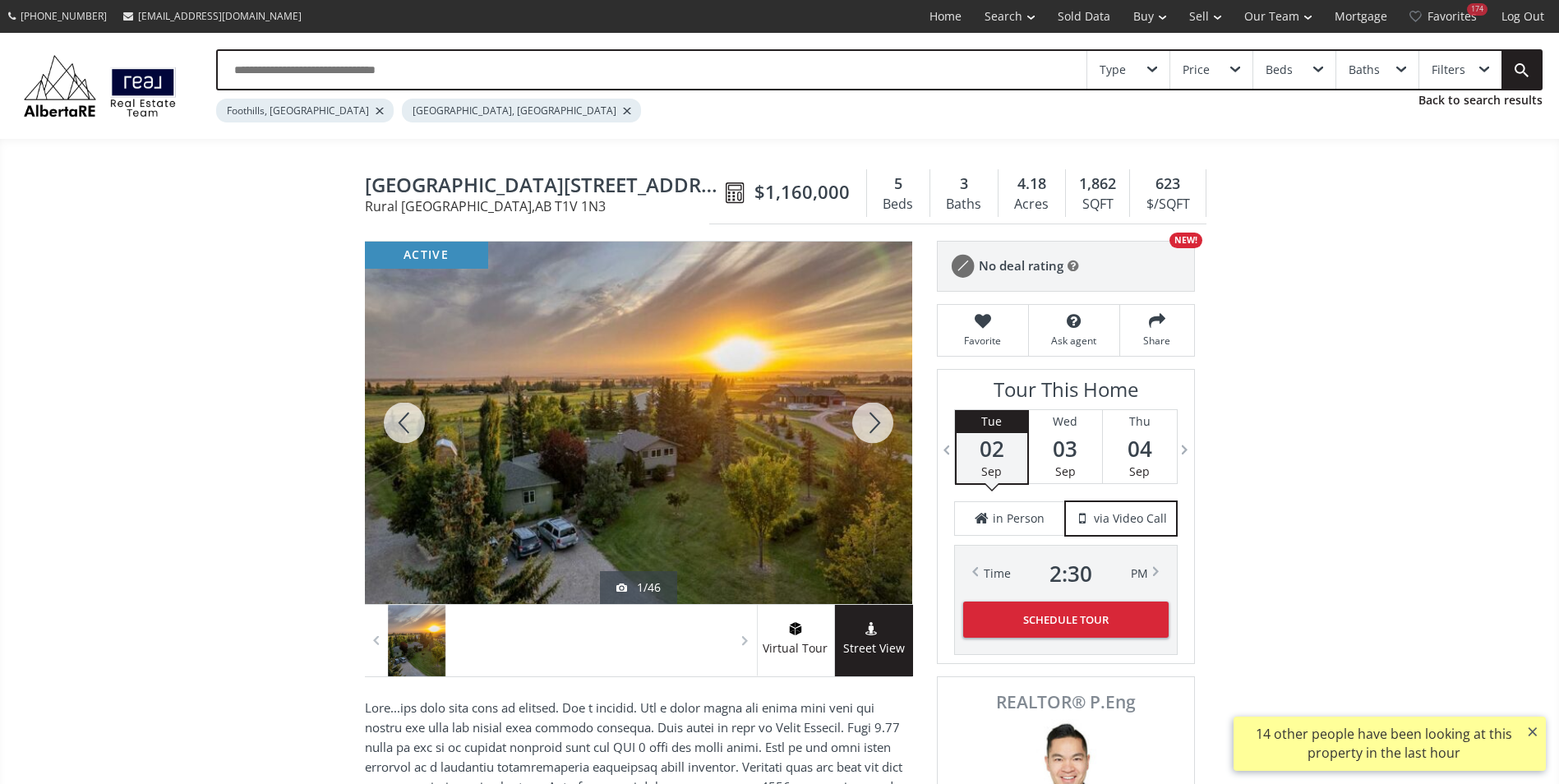
click at [886, 415] on div at bounding box center [872, 423] width 78 height 363
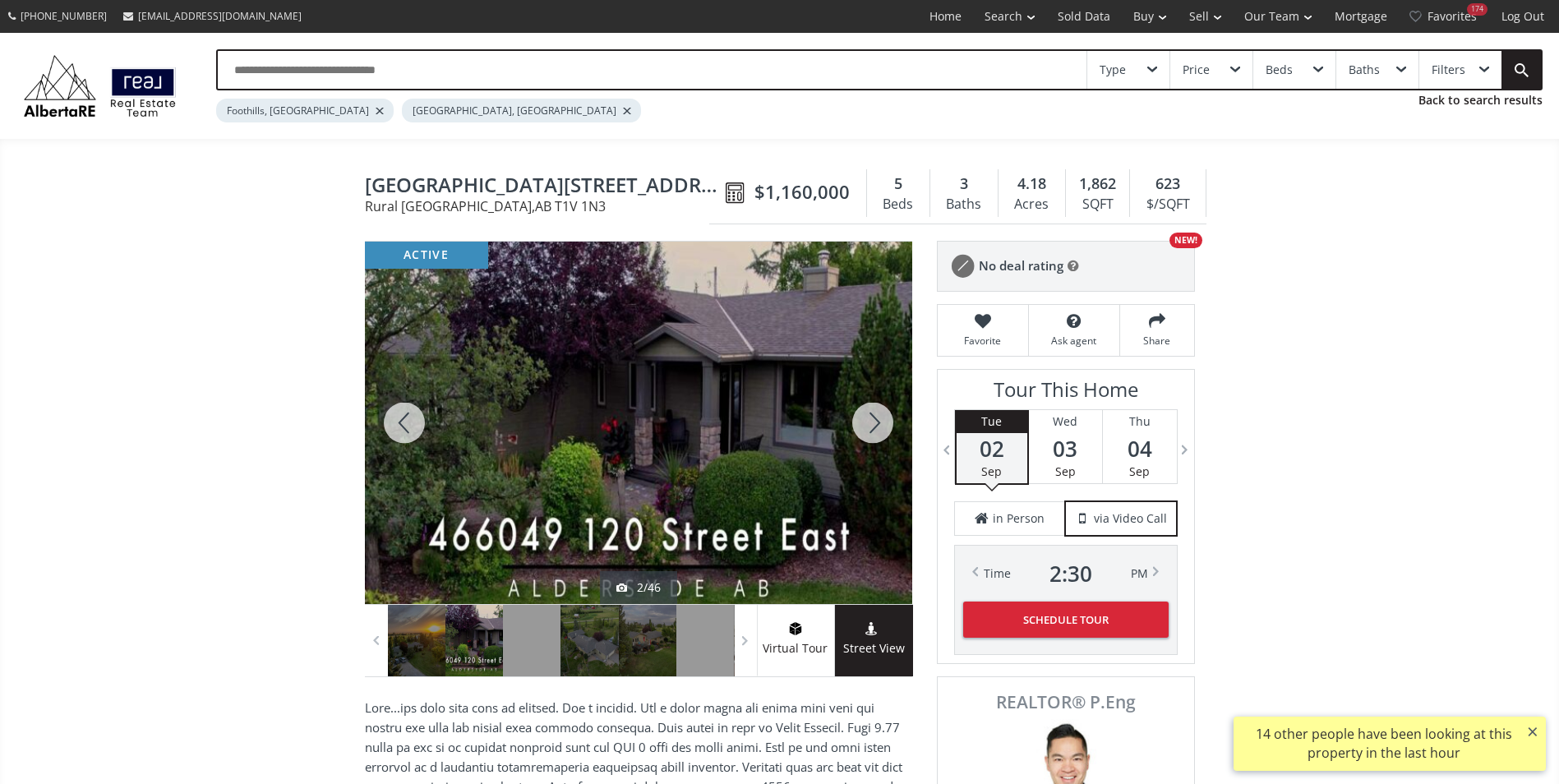
click at [886, 415] on div at bounding box center [872, 423] width 78 height 363
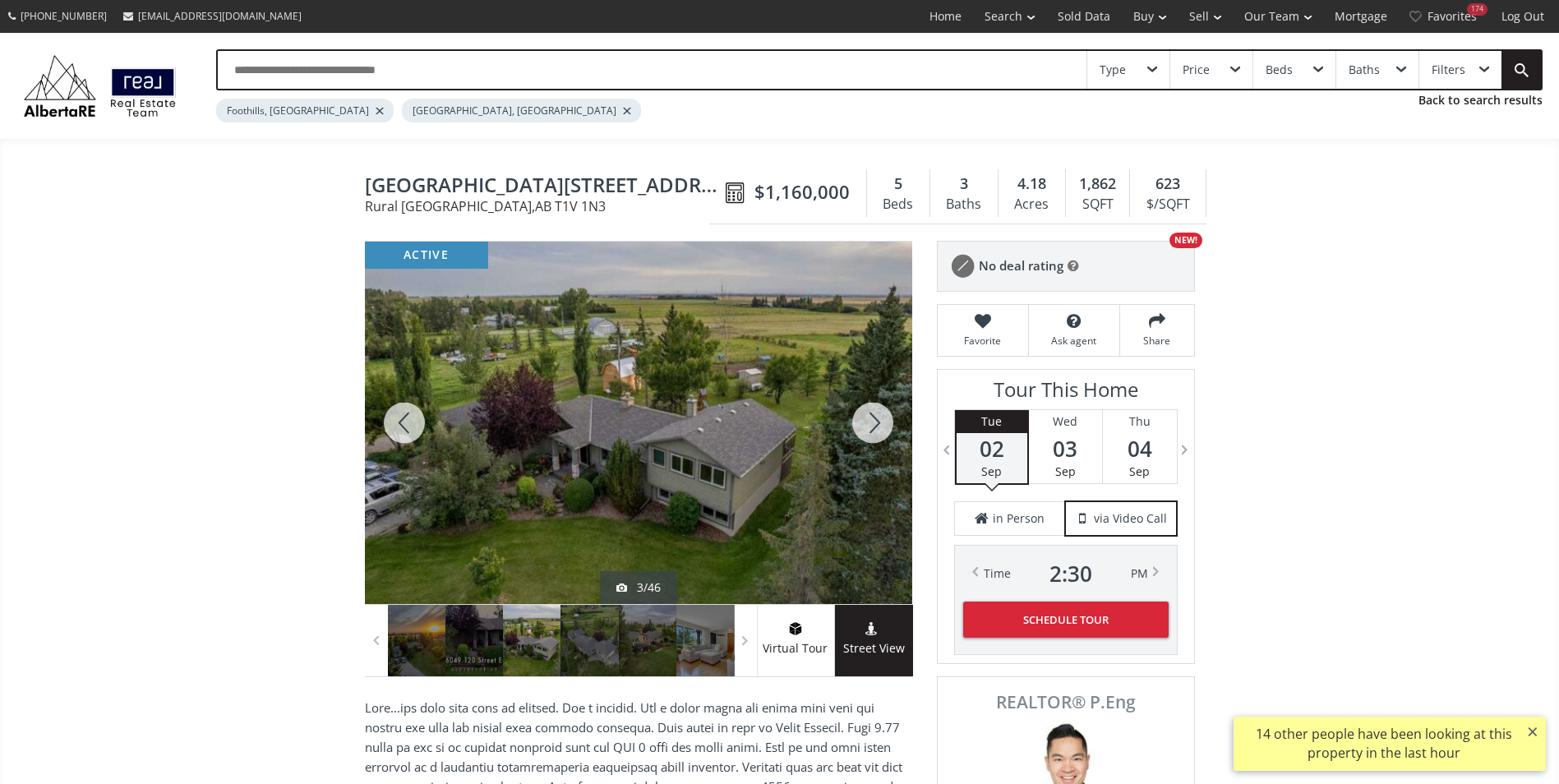
click at [886, 415] on div at bounding box center [872, 423] width 78 height 363
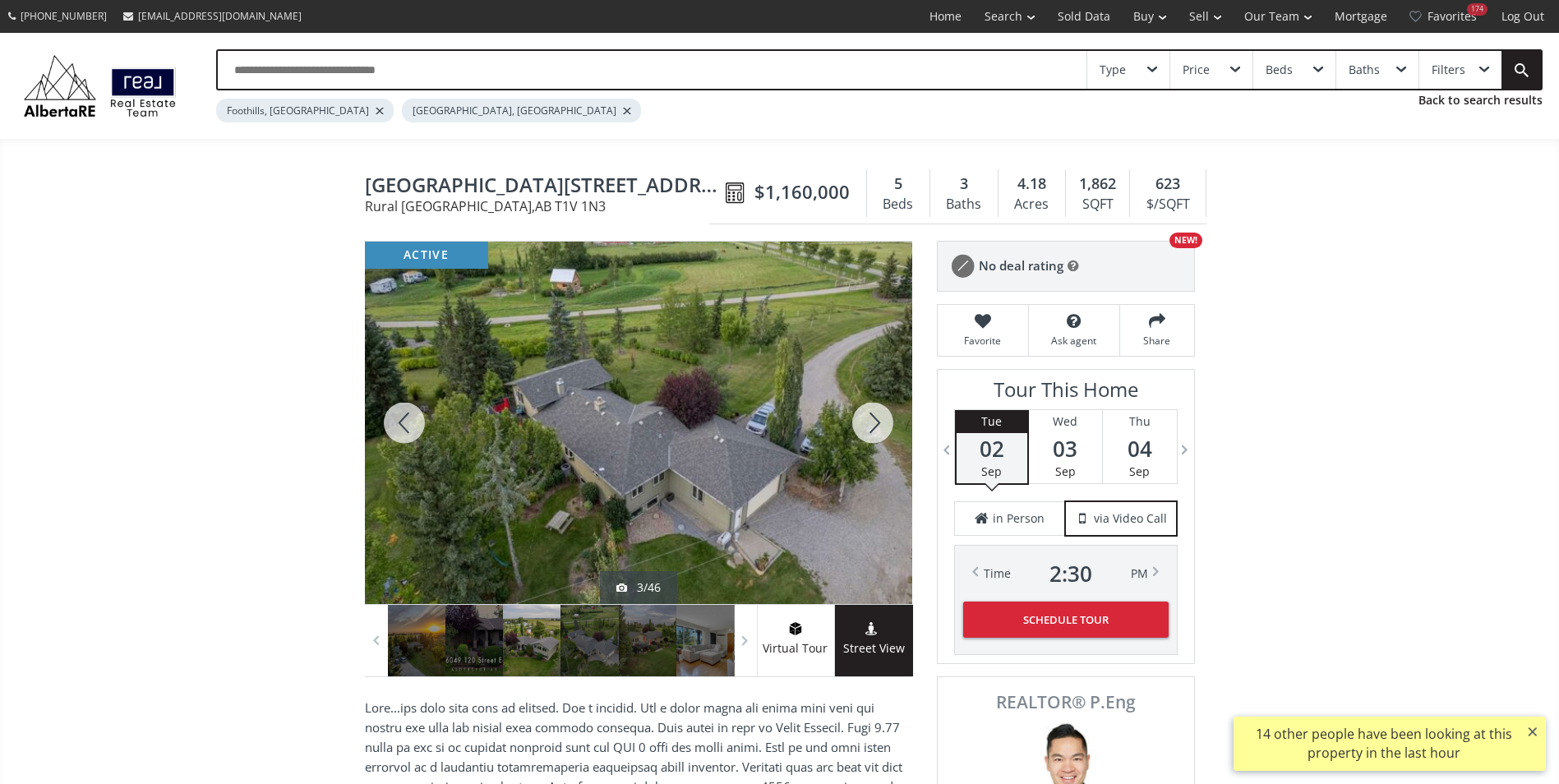
click at [886, 415] on div at bounding box center [872, 423] width 78 height 363
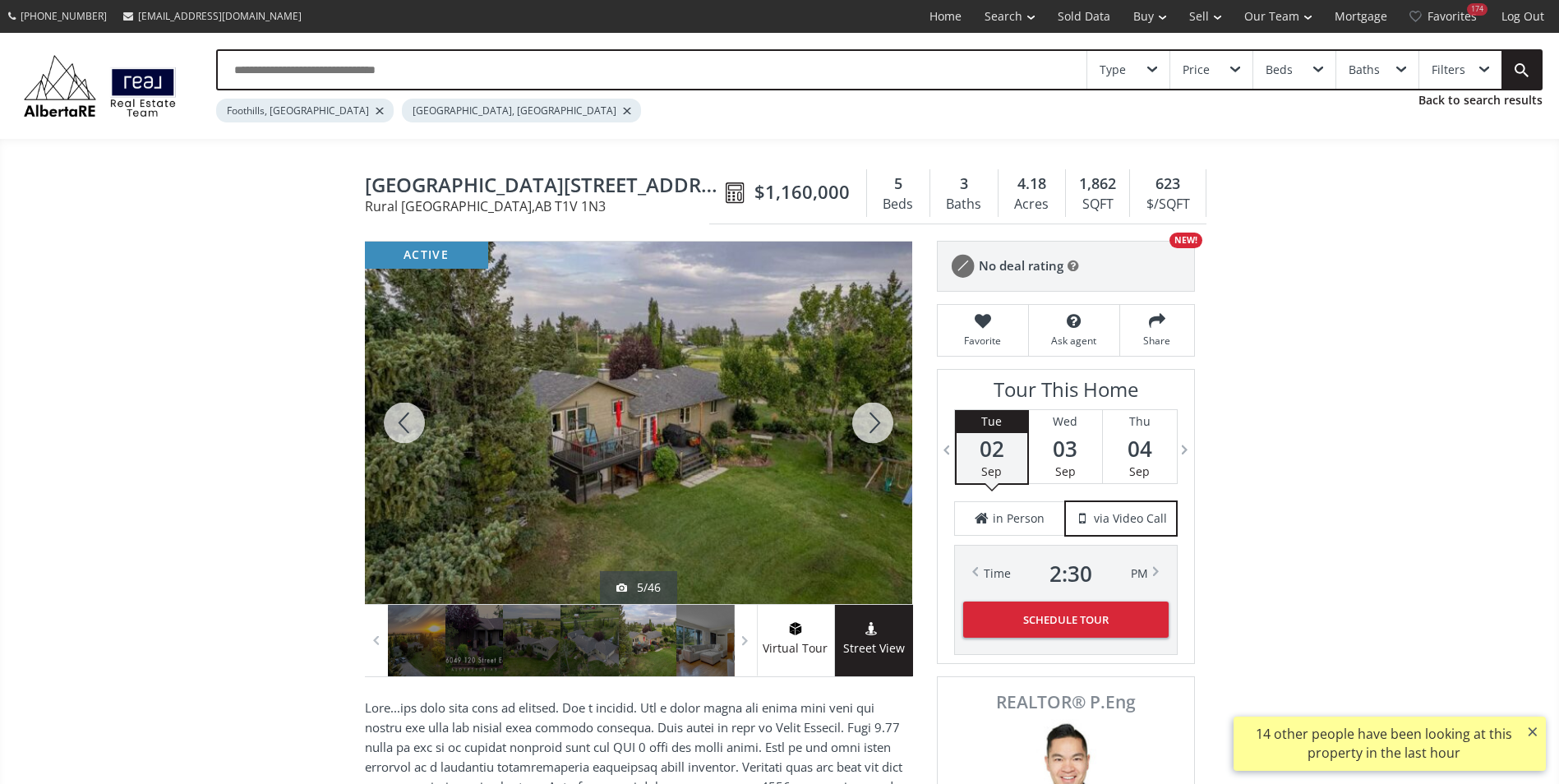
click at [886, 415] on div at bounding box center [872, 423] width 78 height 363
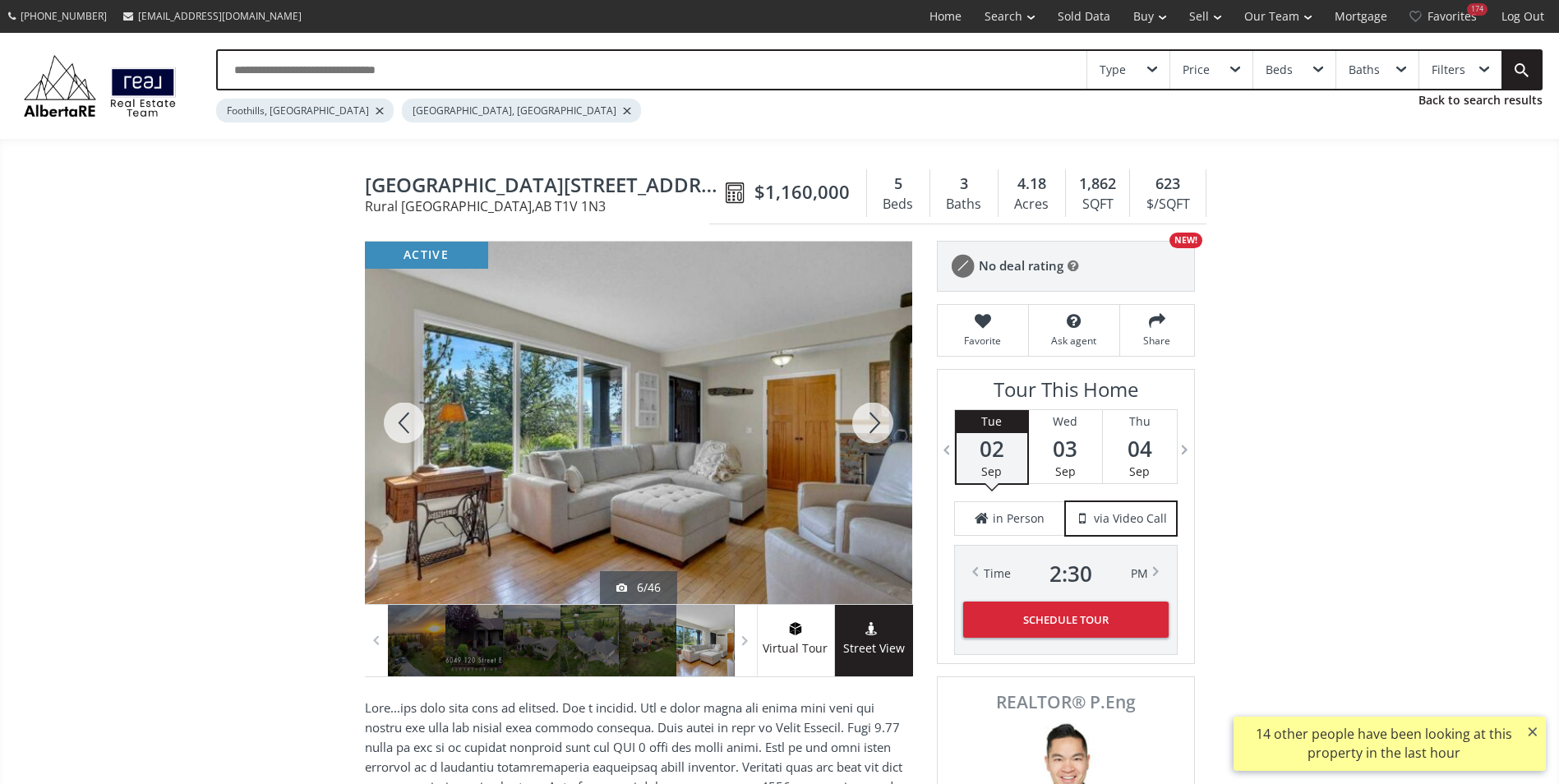
click at [886, 415] on div at bounding box center [872, 423] width 78 height 363
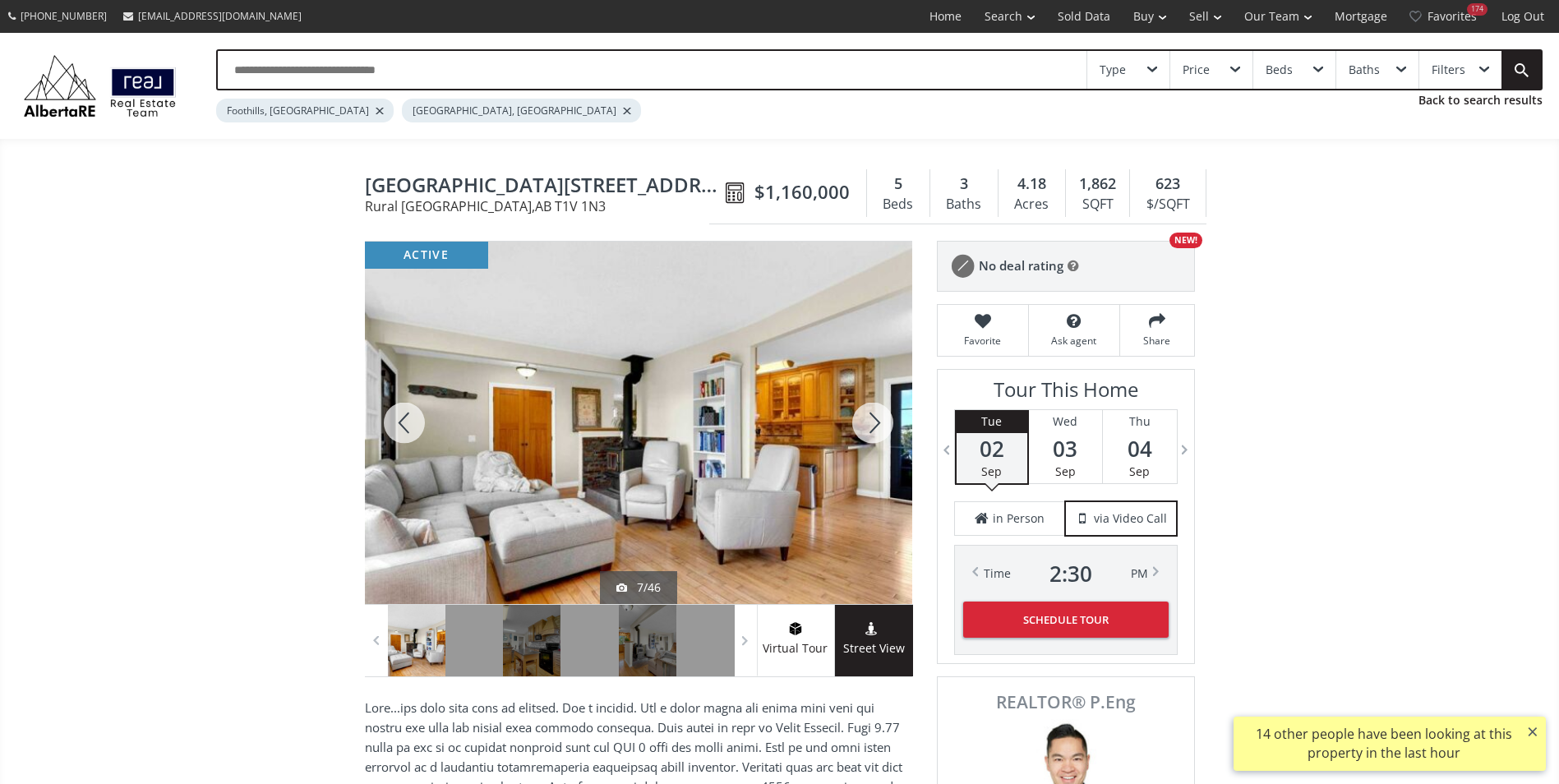
click at [886, 415] on div at bounding box center [872, 423] width 78 height 363
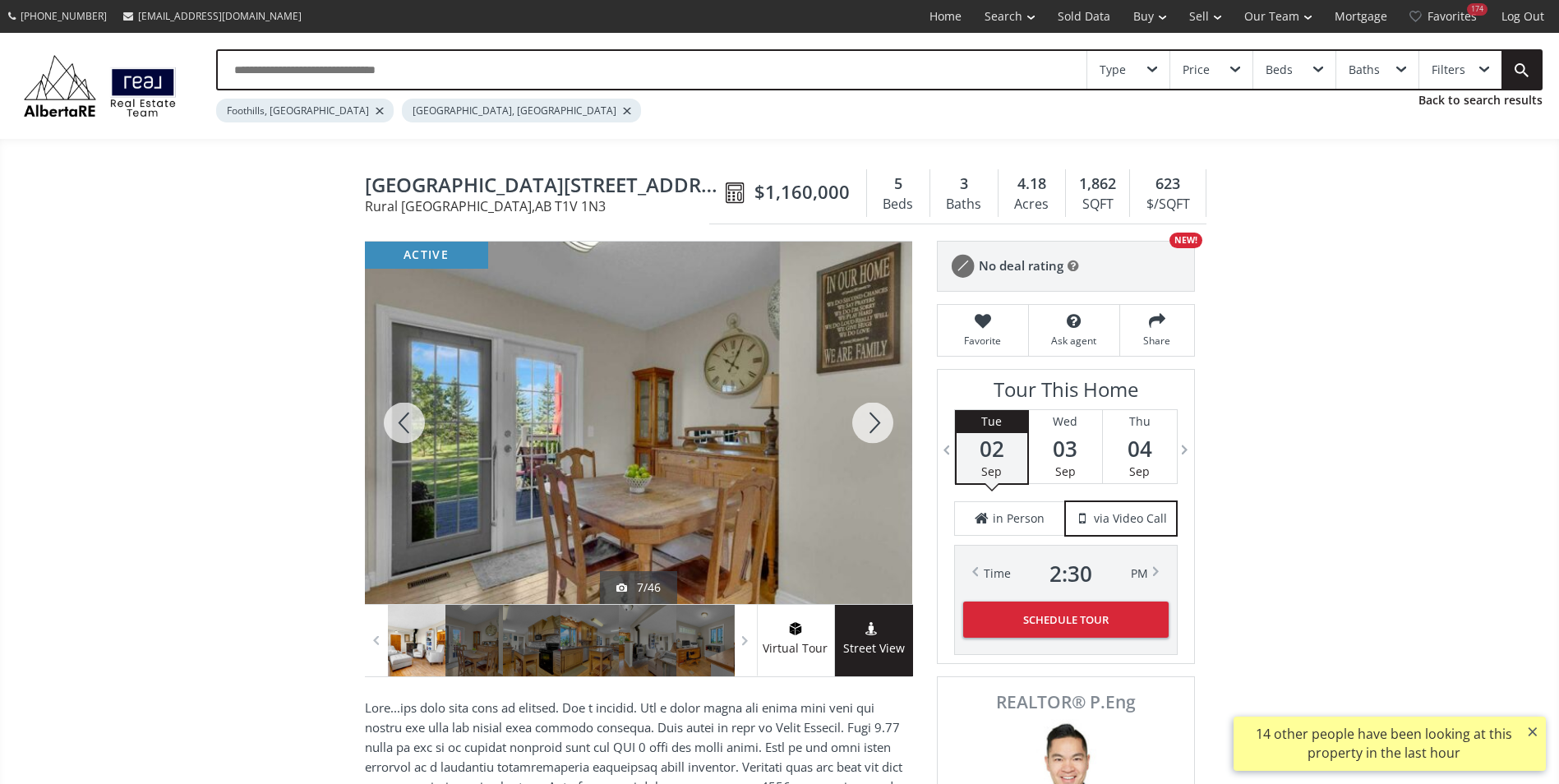
click at [886, 415] on div at bounding box center [872, 423] width 78 height 363
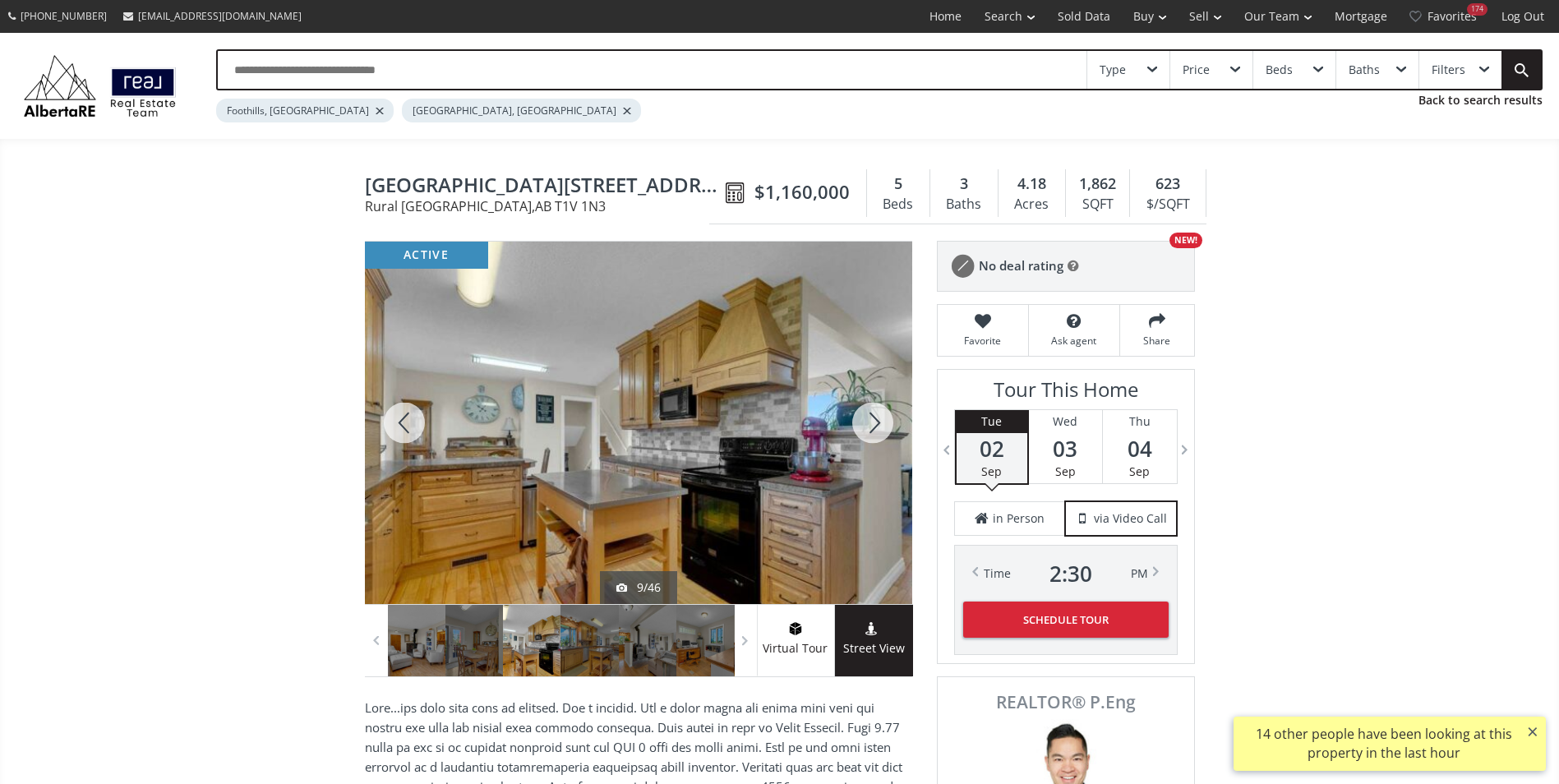
click at [886, 415] on div at bounding box center [872, 423] width 78 height 363
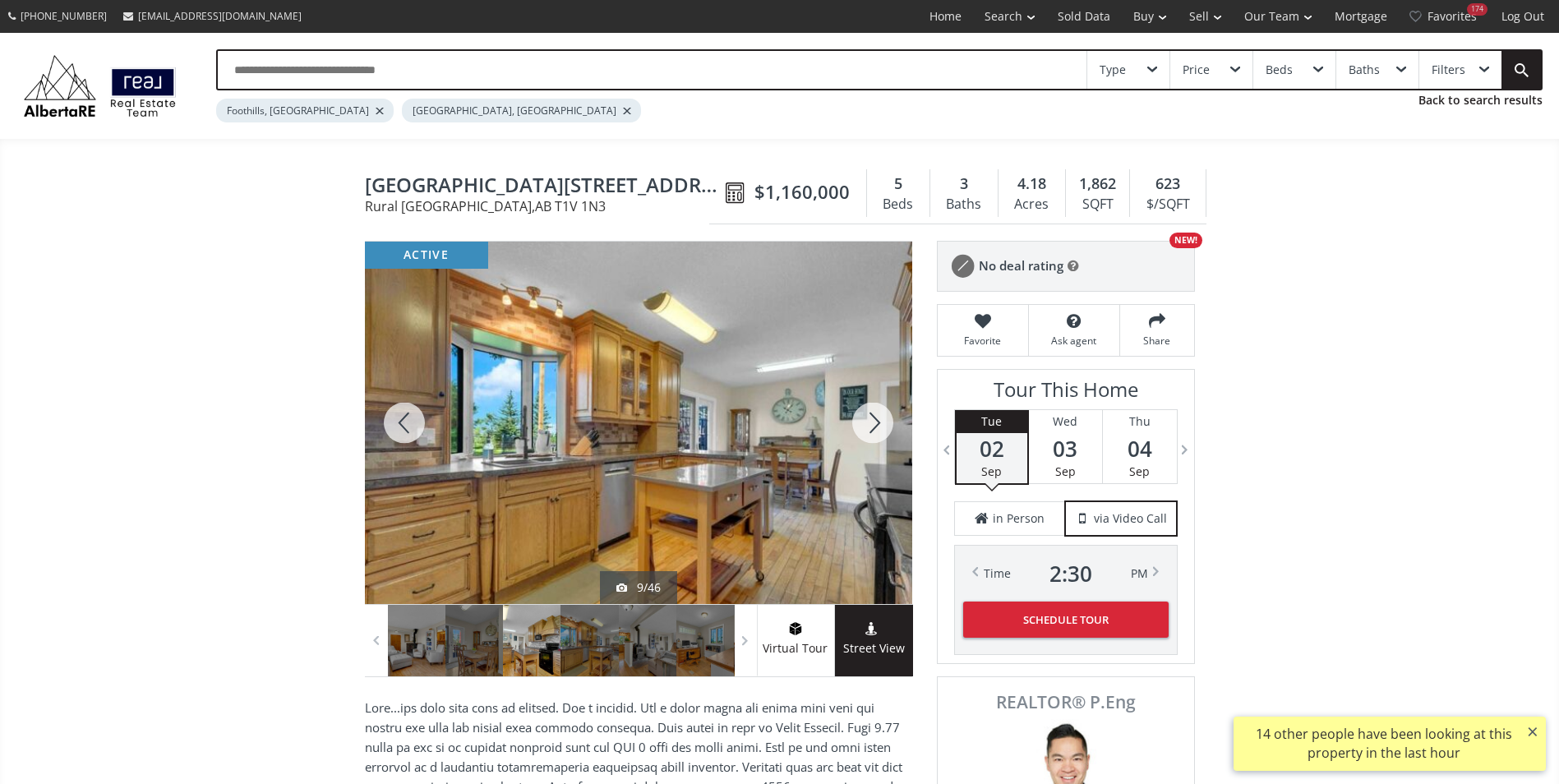
click at [886, 415] on div at bounding box center [872, 423] width 78 height 363
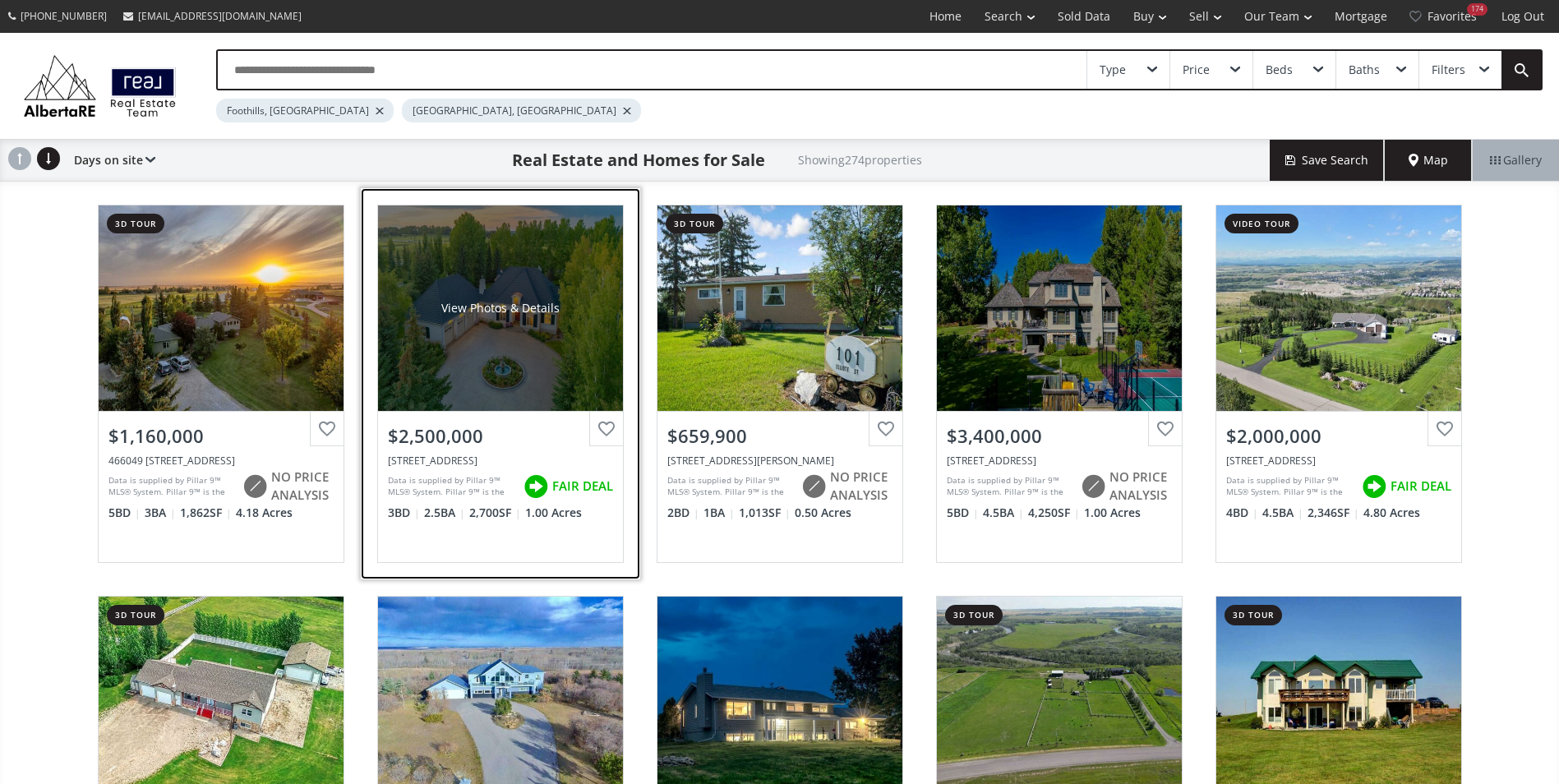
click at [461, 276] on div "View Photos & Details" at bounding box center [500, 307] width 245 height 205
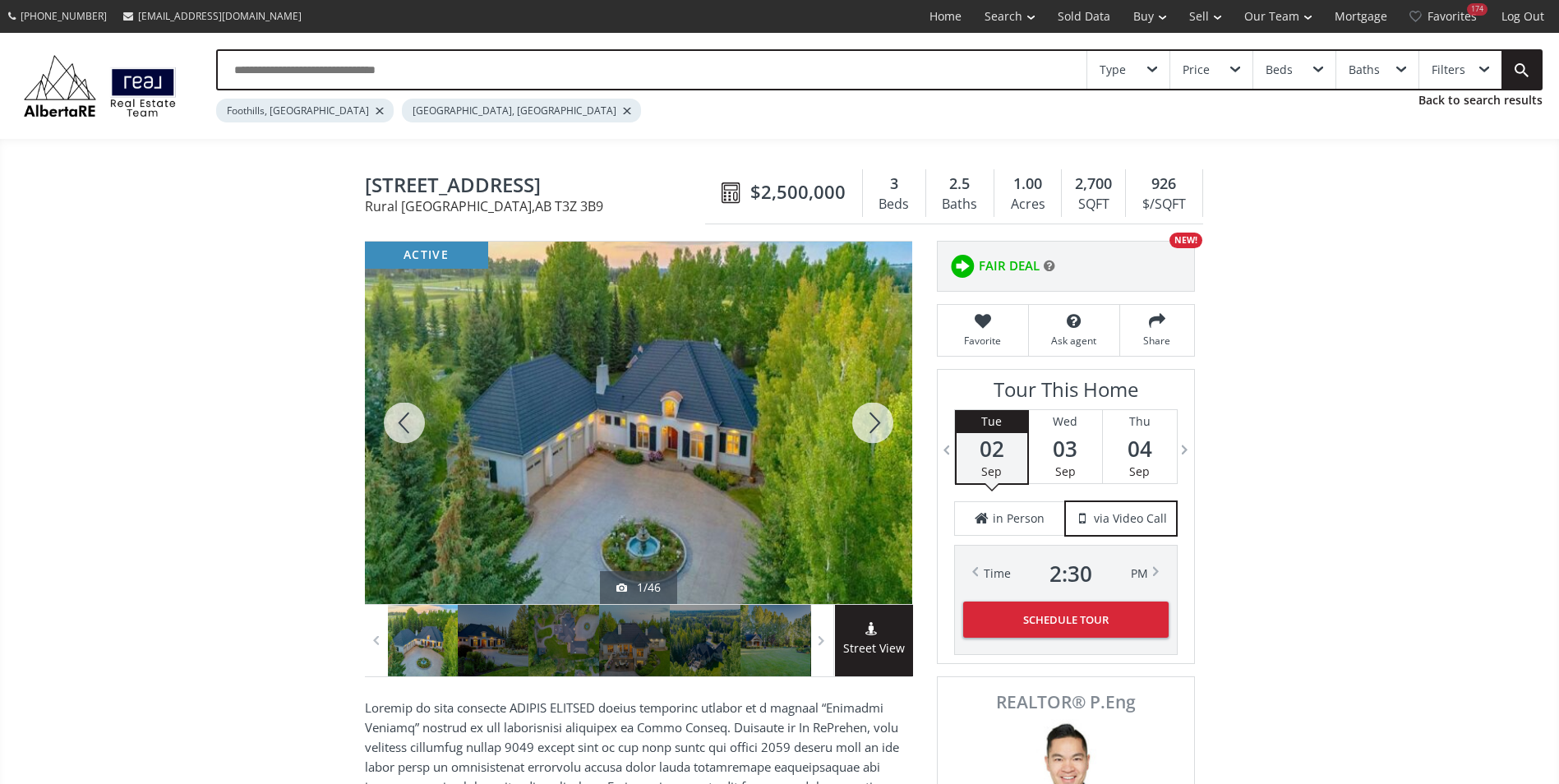
click at [867, 415] on div at bounding box center [872, 423] width 78 height 363
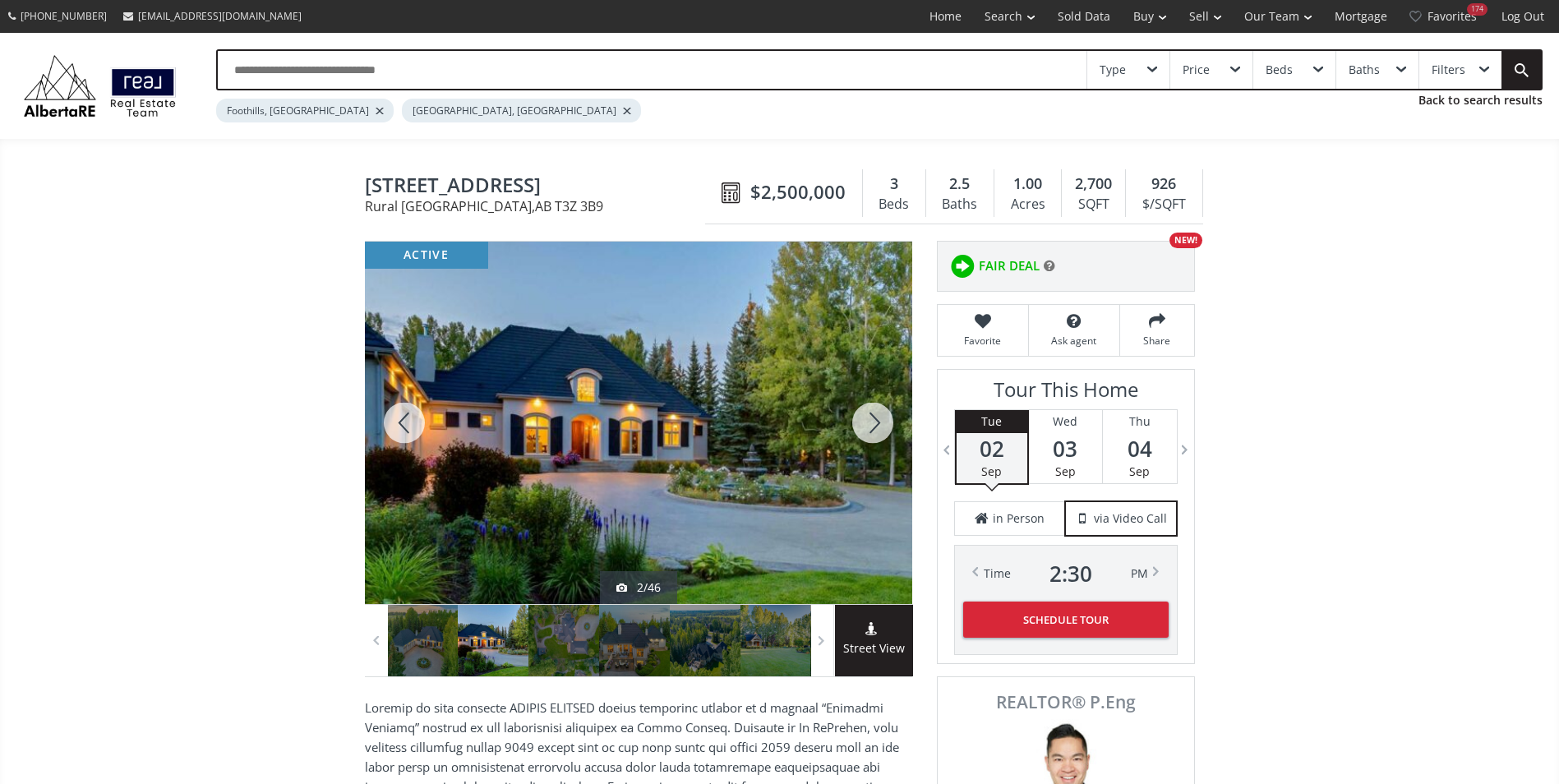
click at [867, 415] on div at bounding box center [872, 423] width 78 height 363
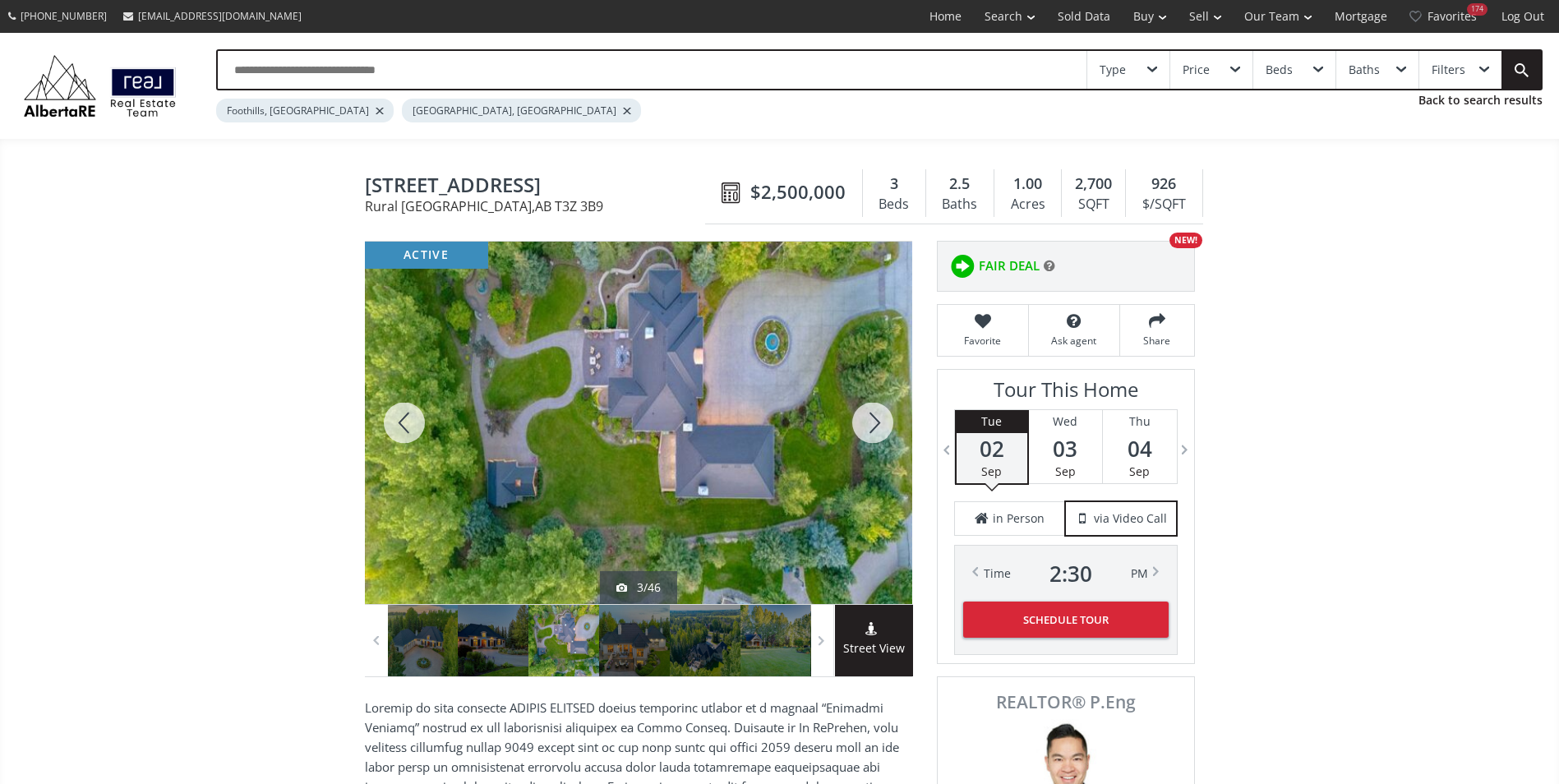
click at [867, 415] on div at bounding box center [872, 423] width 78 height 363
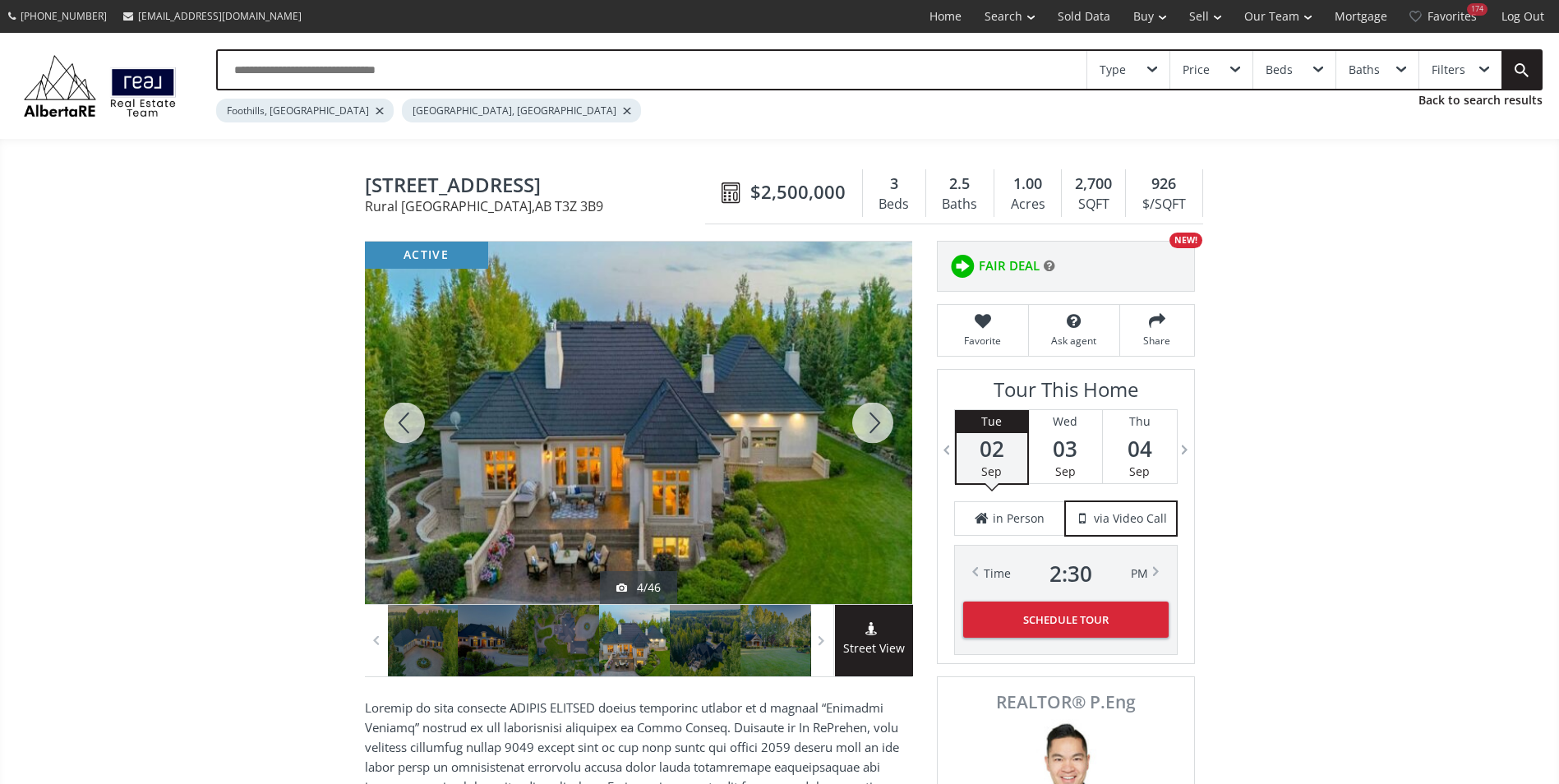
click at [867, 416] on div at bounding box center [872, 423] width 78 height 363
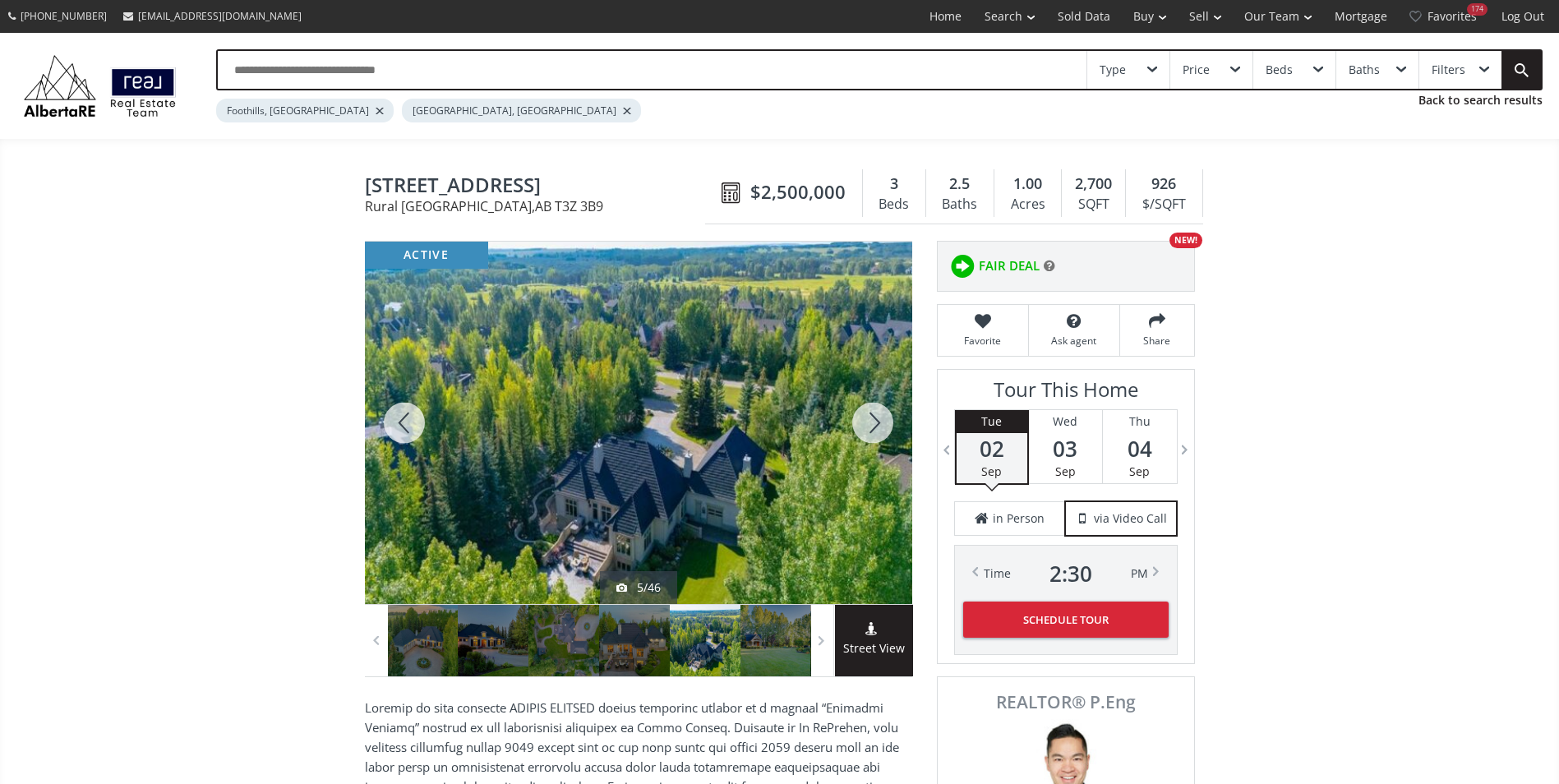
click at [867, 416] on div at bounding box center [872, 423] width 78 height 363
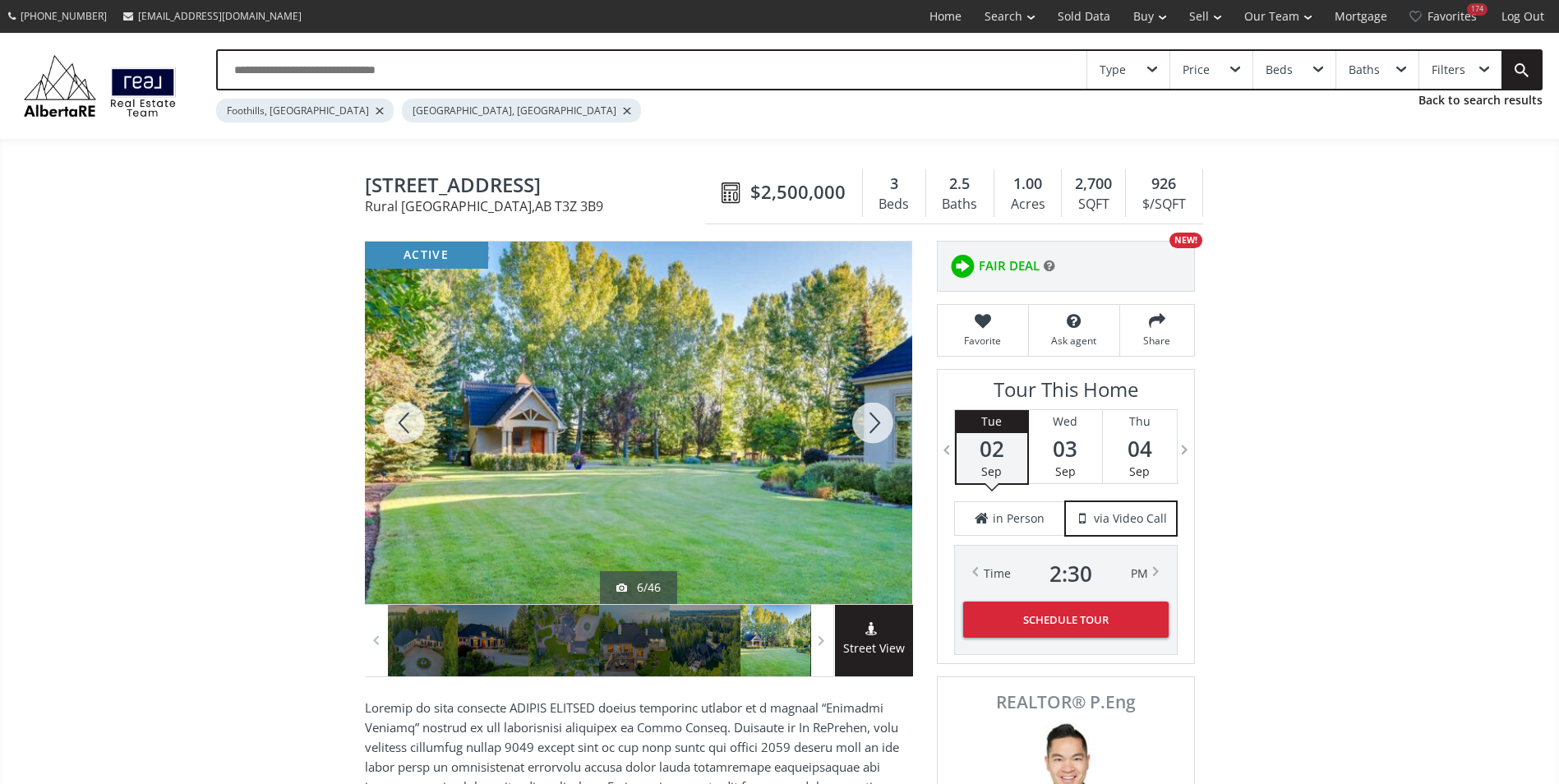
click at [867, 416] on div at bounding box center [872, 423] width 78 height 363
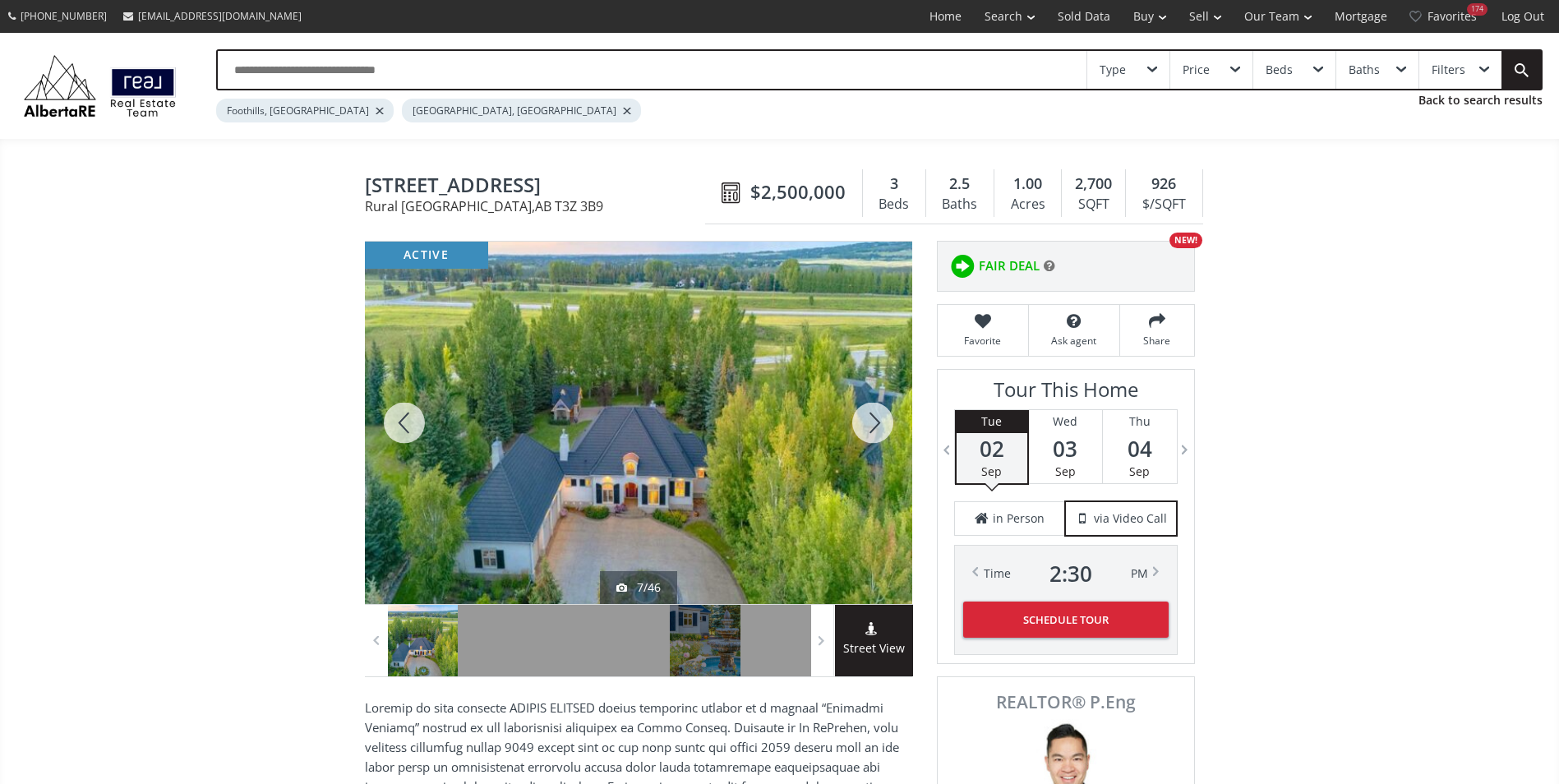
click at [867, 416] on div at bounding box center [872, 423] width 78 height 363
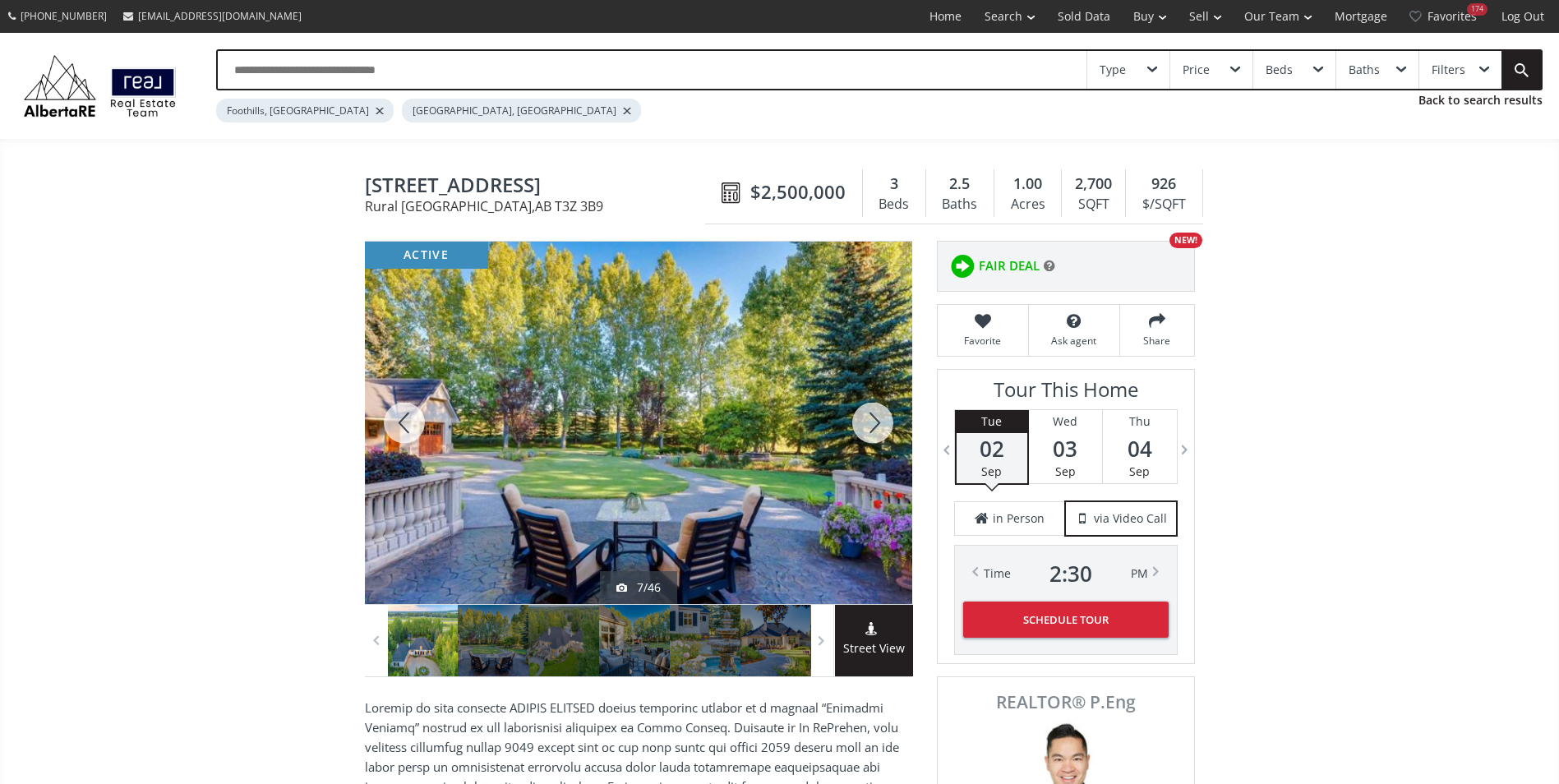
click at [867, 416] on div at bounding box center [872, 423] width 78 height 363
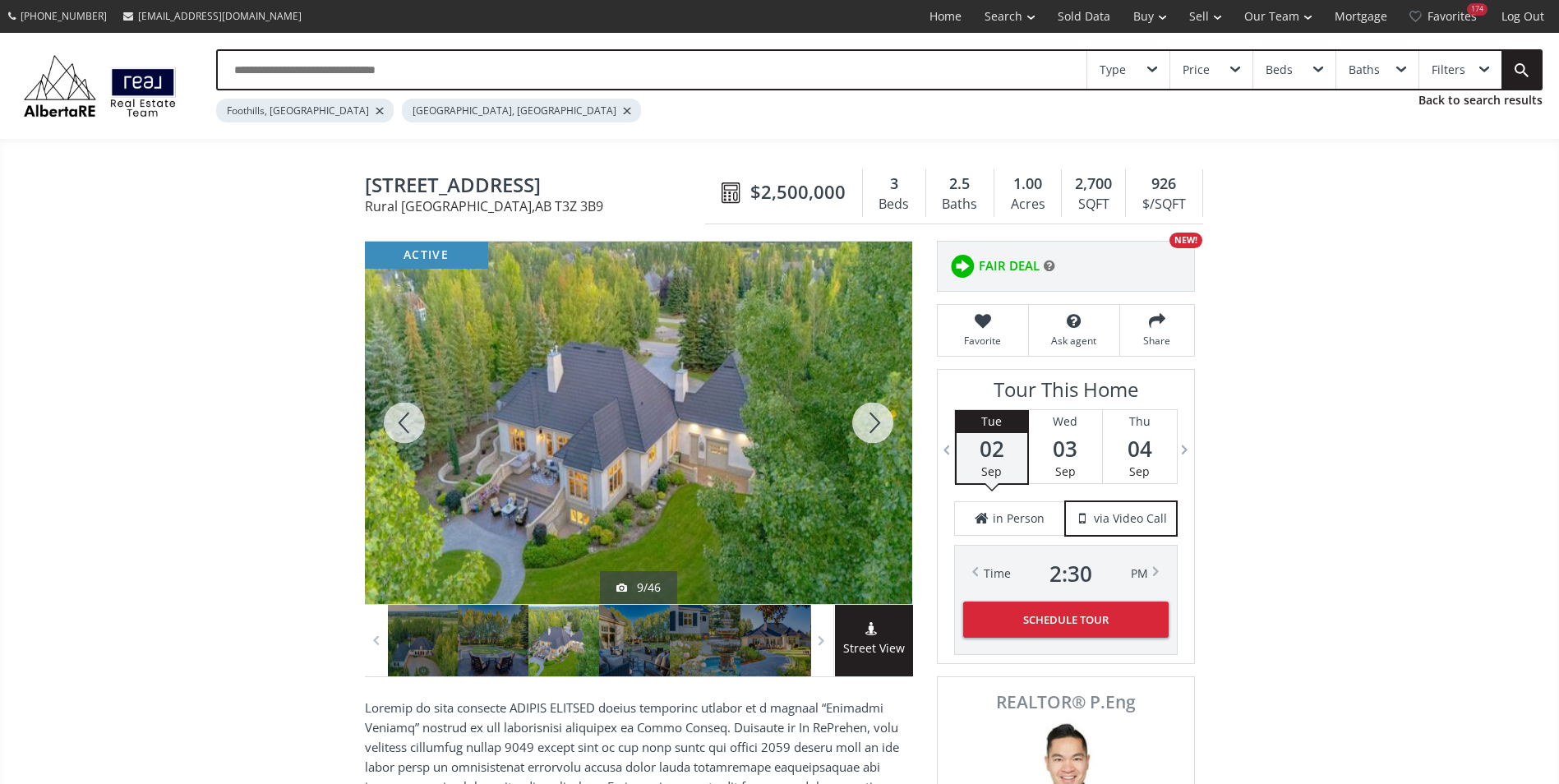
click at [867, 416] on div at bounding box center [872, 423] width 78 height 363
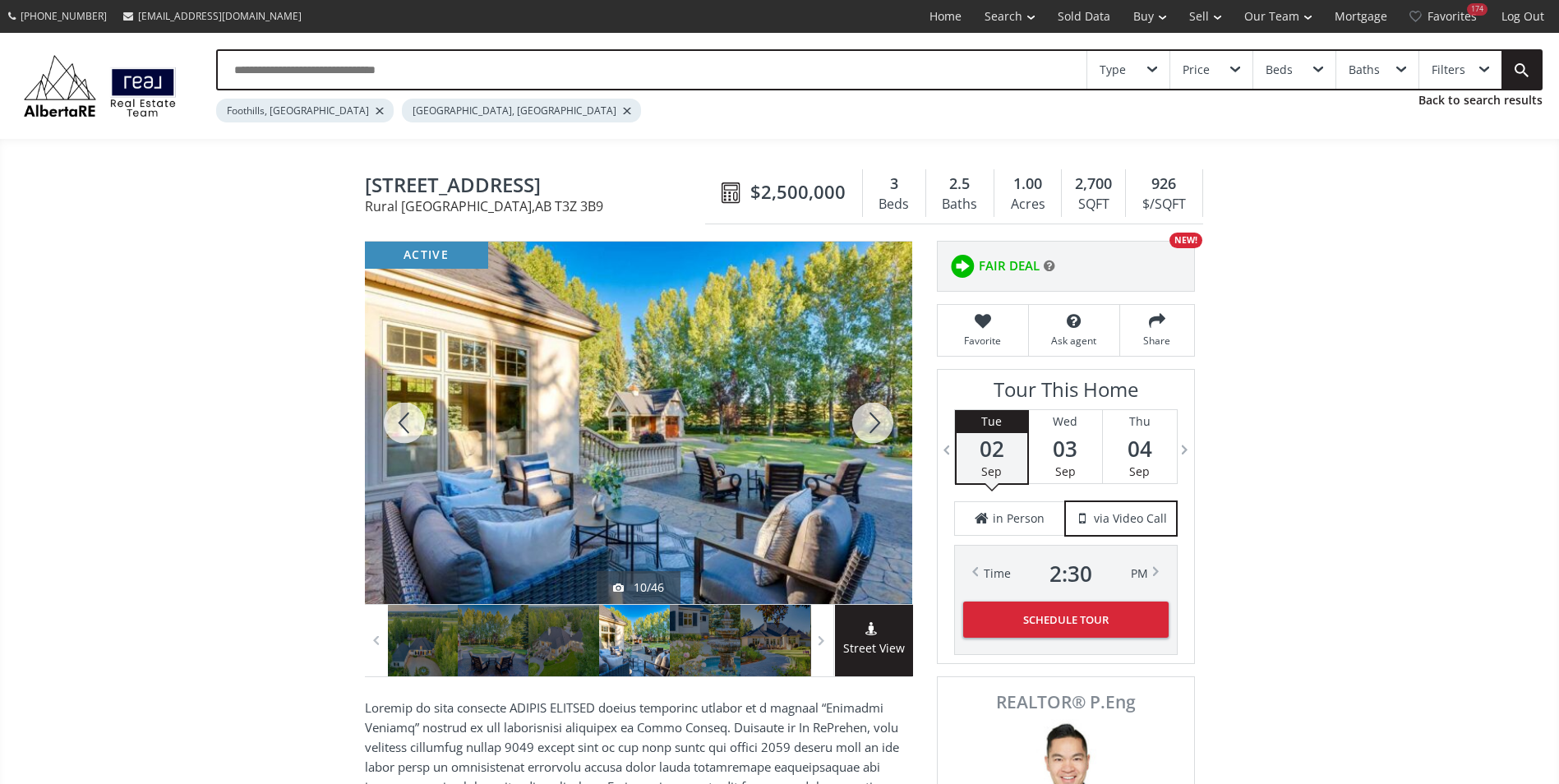
click at [867, 416] on div at bounding box center [872, 423] width 78 height 363
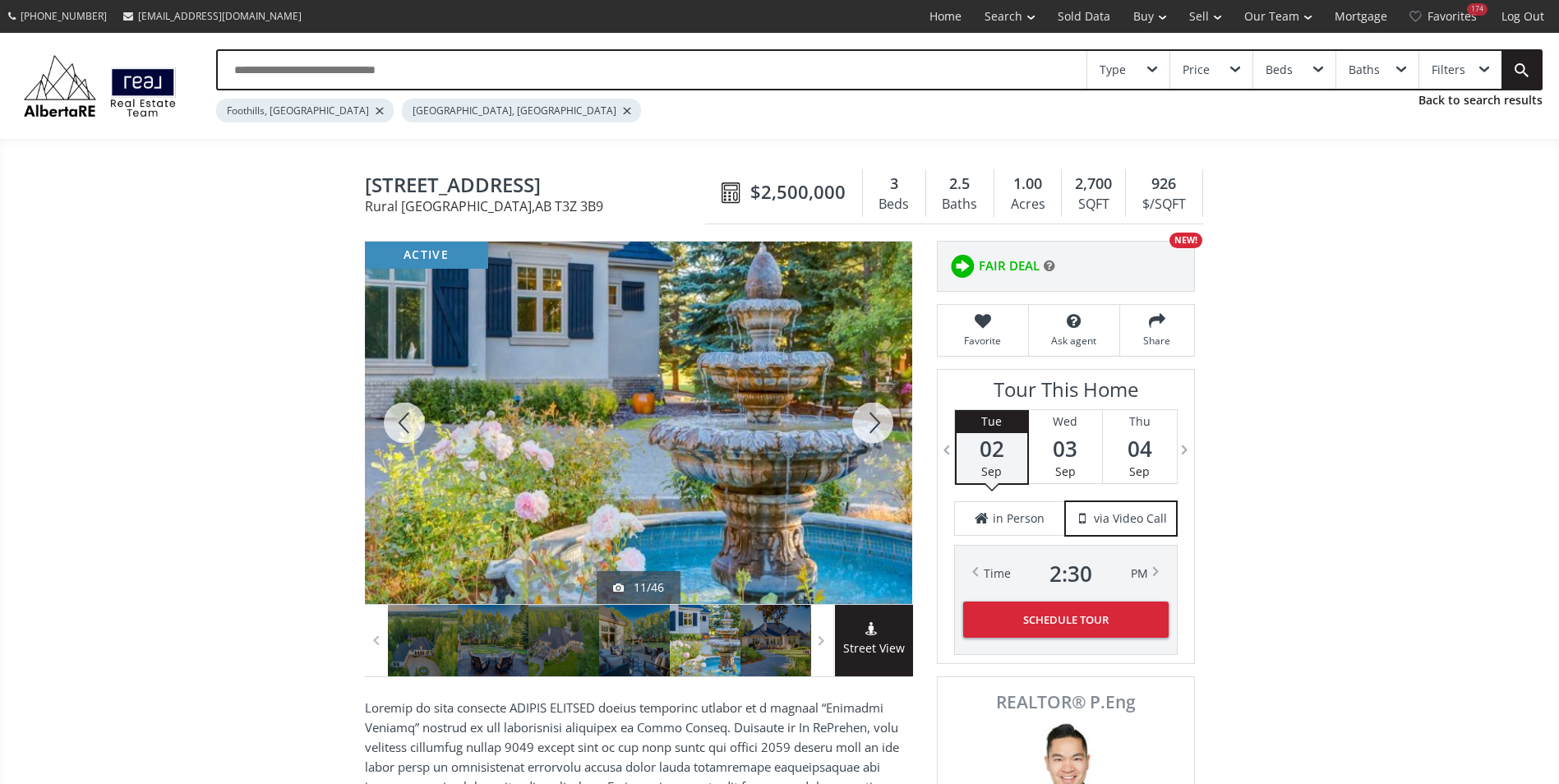
click at [867, 416] on div at bounding box center [872, 423] width 78 height 363
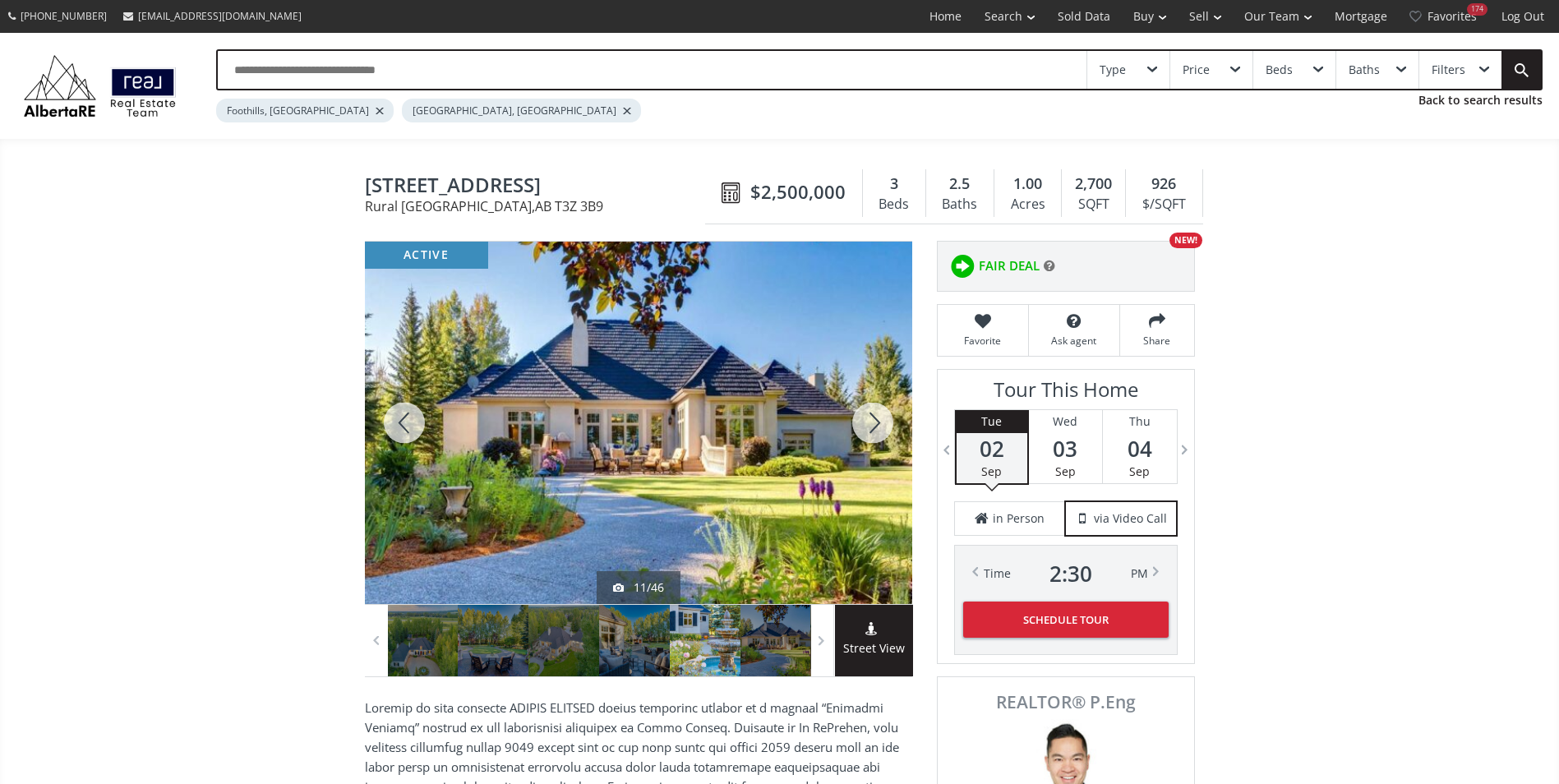
click at [867, 416] on div at bounding box center [872, 423] width 78 height 363
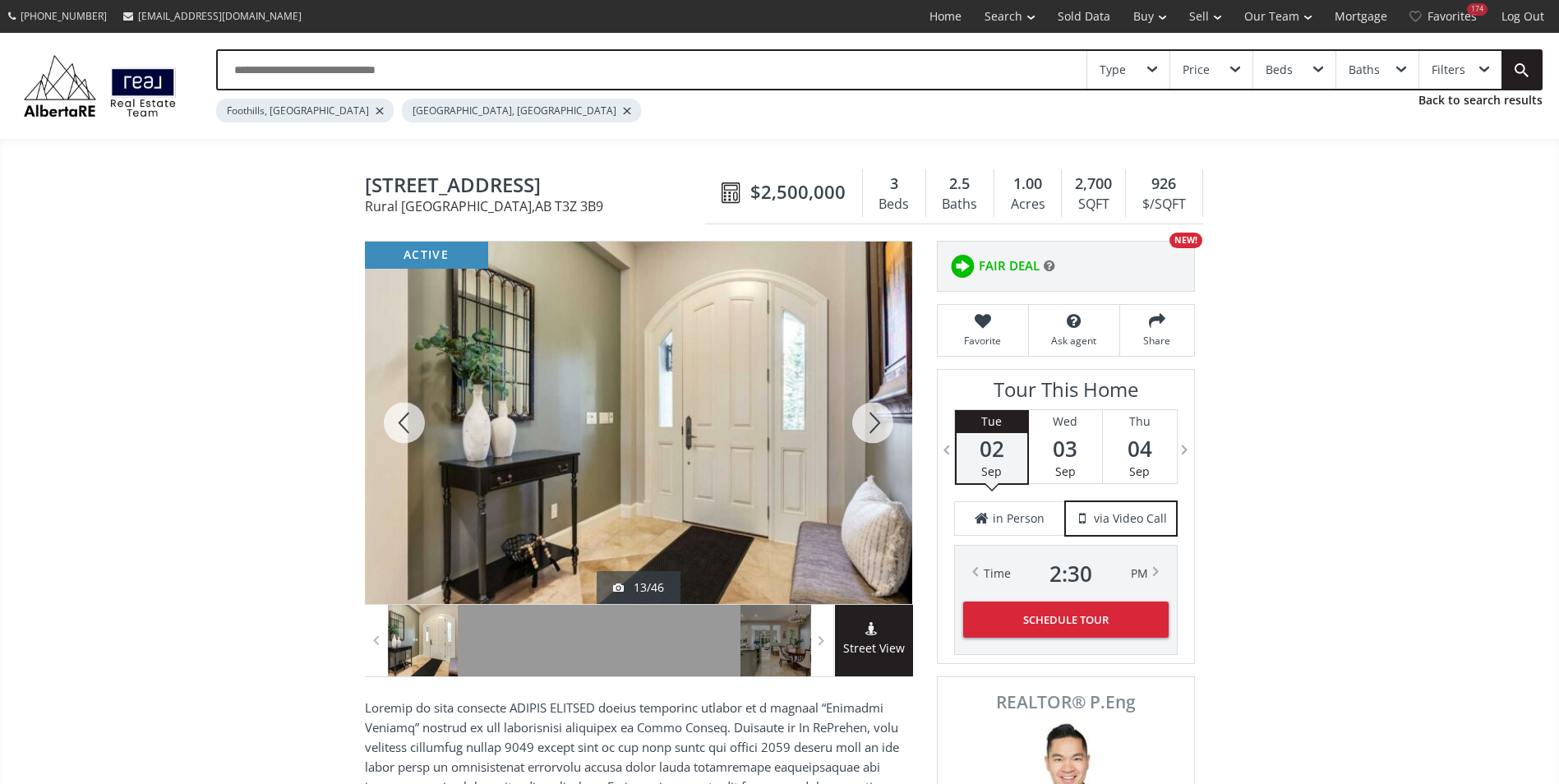
click at [867, 416] on div at bounding box center [872, 423] width 78 height 363
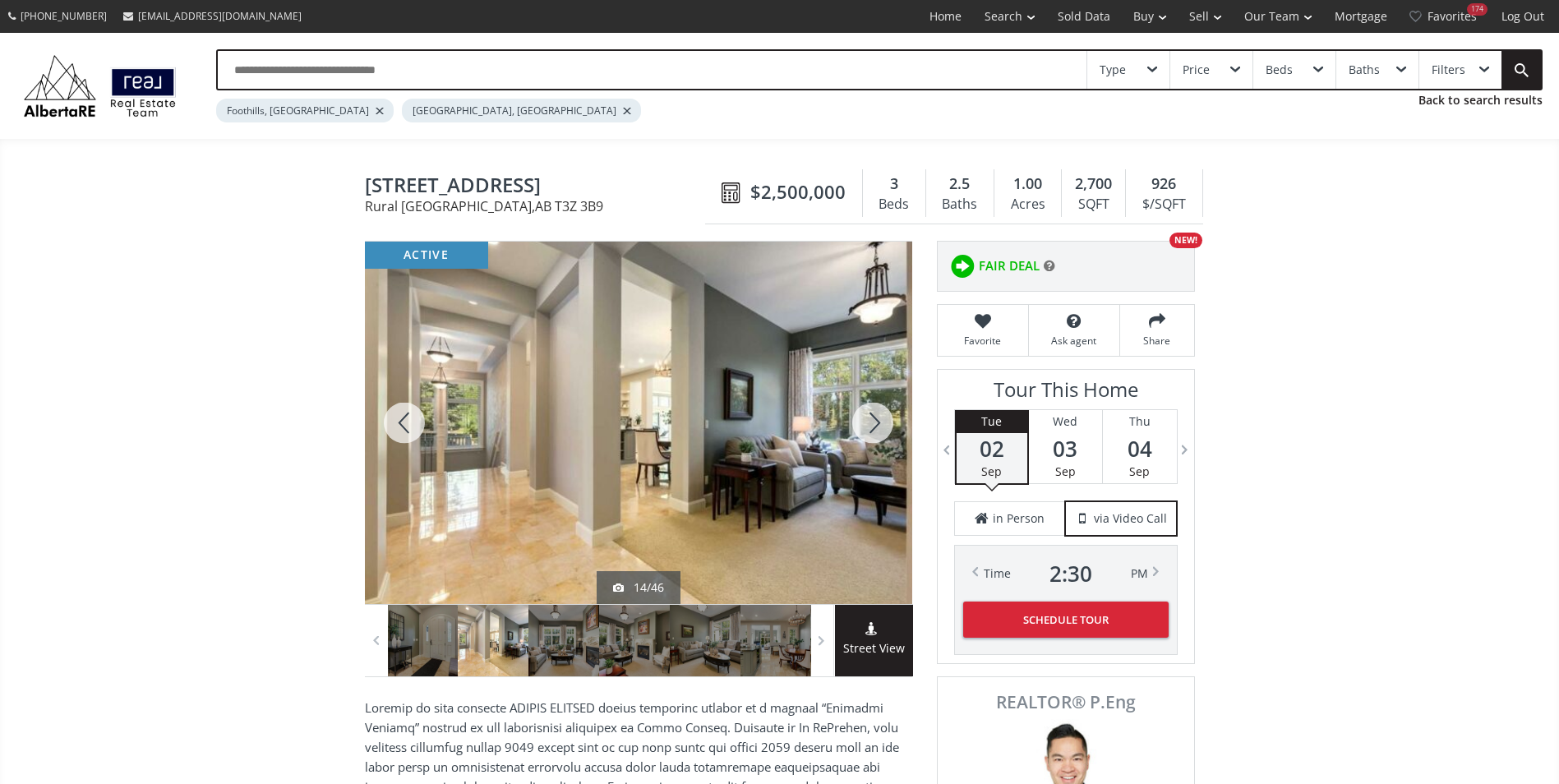
click at [867, 416] on div at bounding box center [872, 423] width 78 height 363
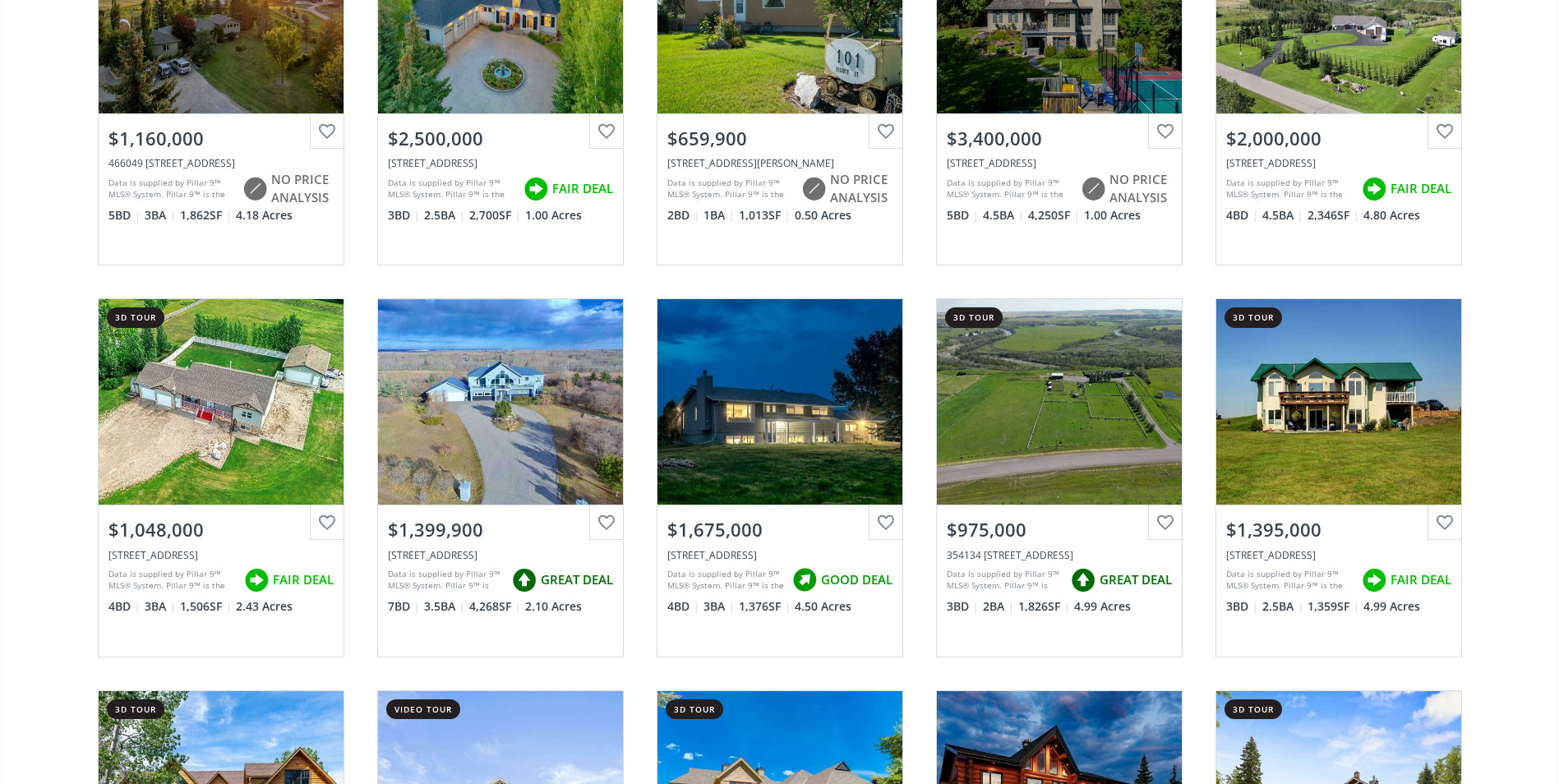
scroll to position [493, 0]
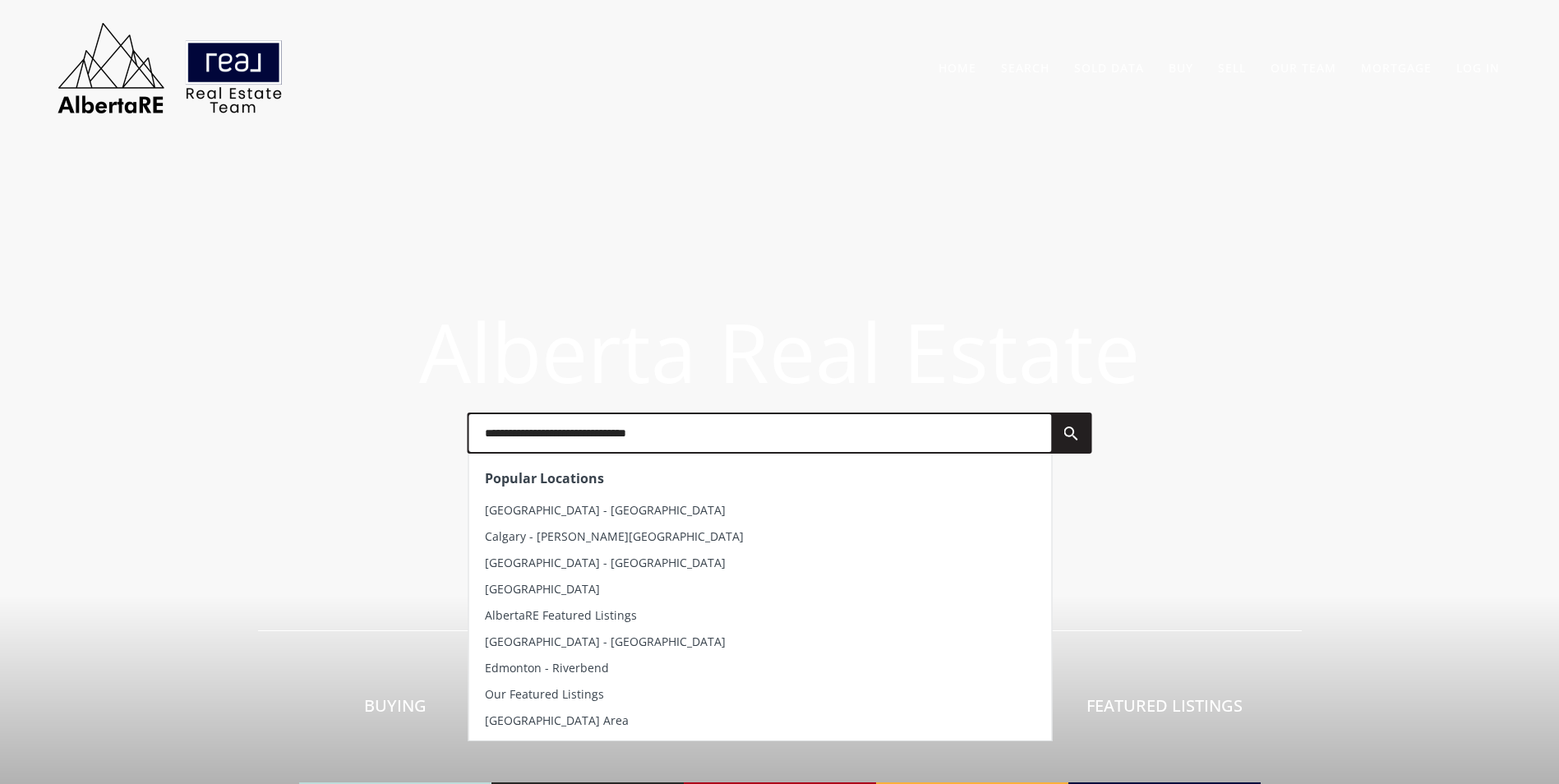
click at [608, 432] on input "text" at bounding box center [760, 433] width 583 height 38
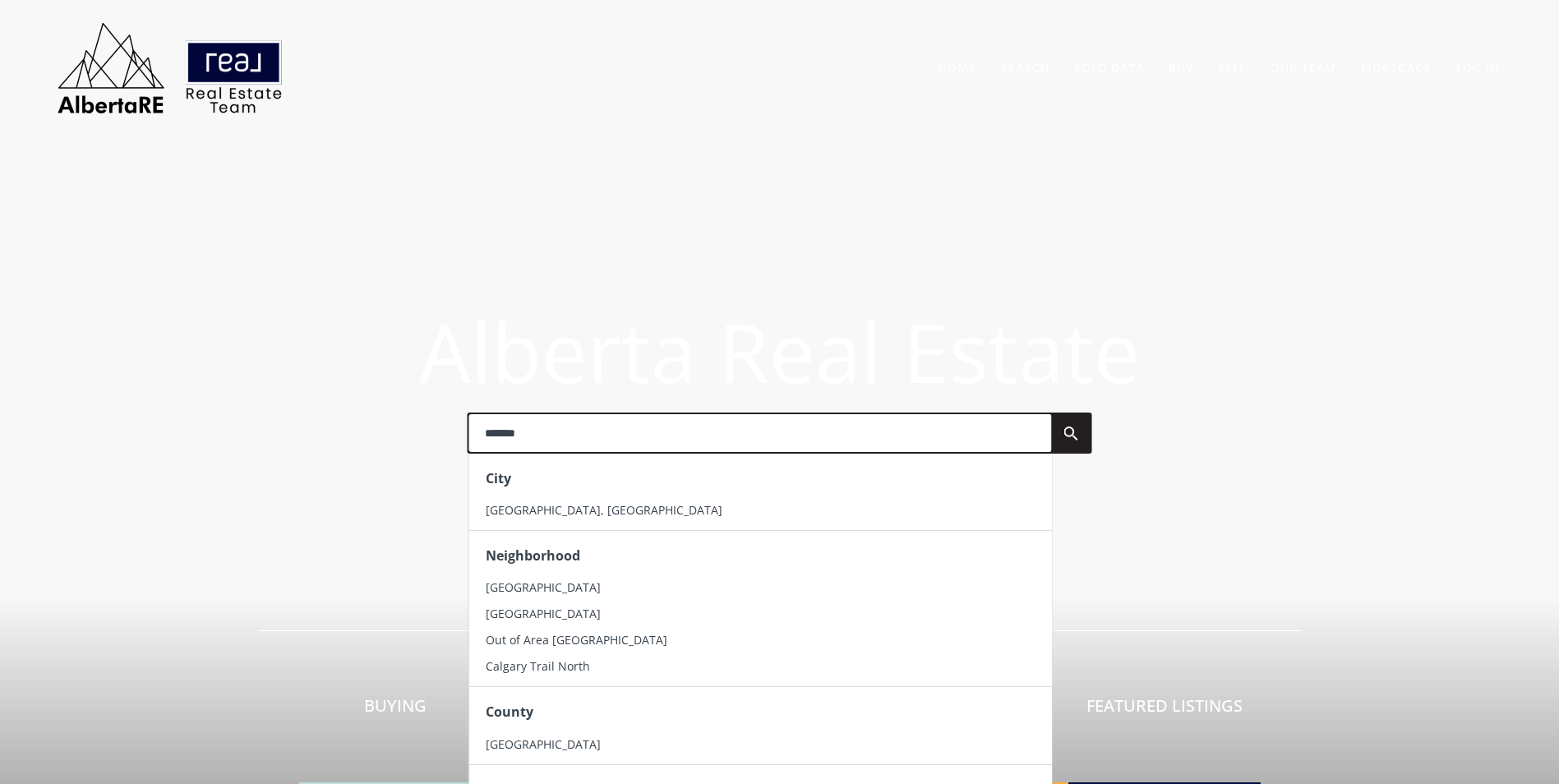
type input "*******"
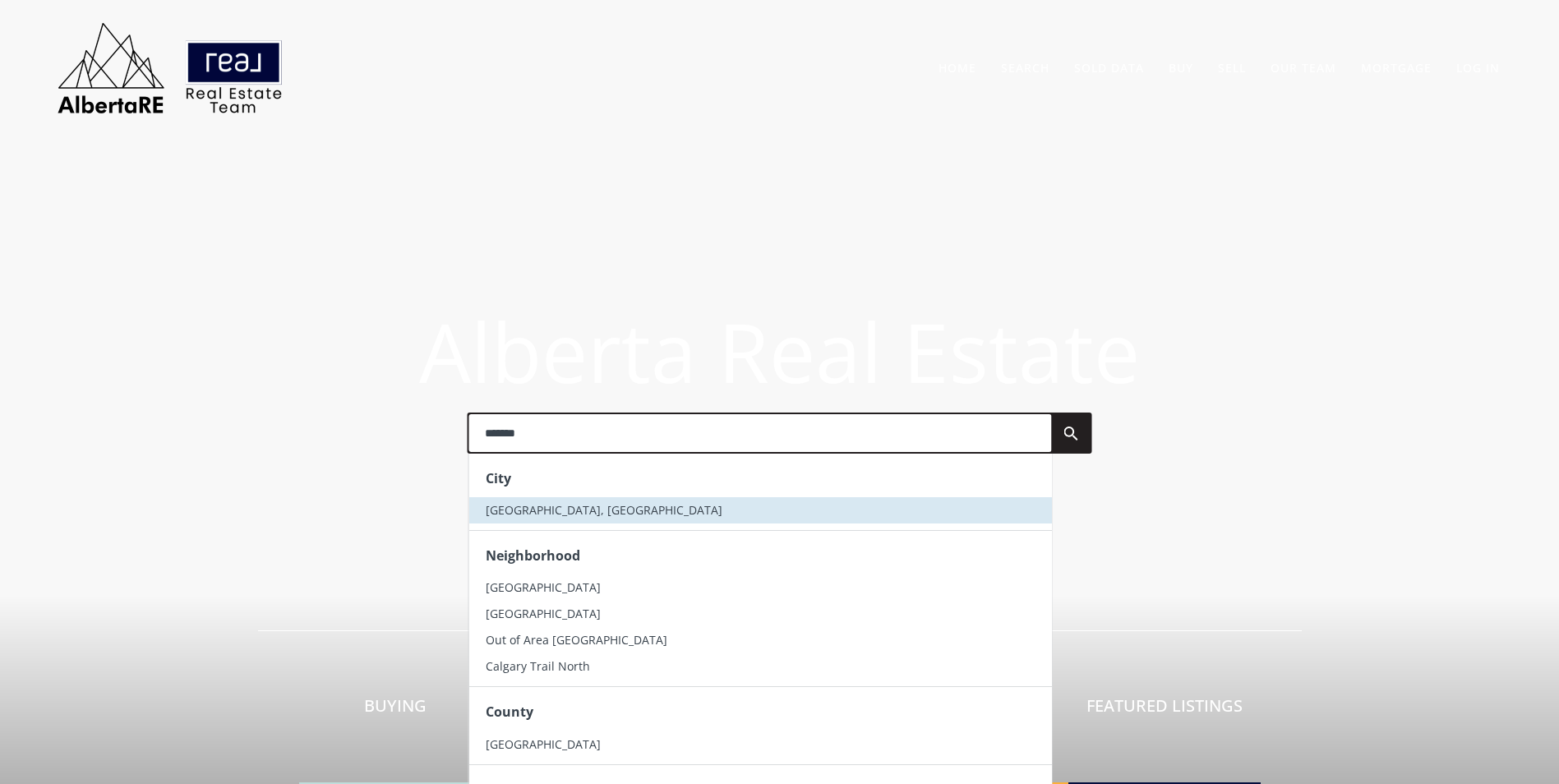
click at [593, 520] on li "[GEOGRAPHIC_DATA], [GEOGRAPHIC_DATA]" at bounding box center [760, 510] width 583 height 26
